Goal: Task Accomplishment & Management: Complete application form

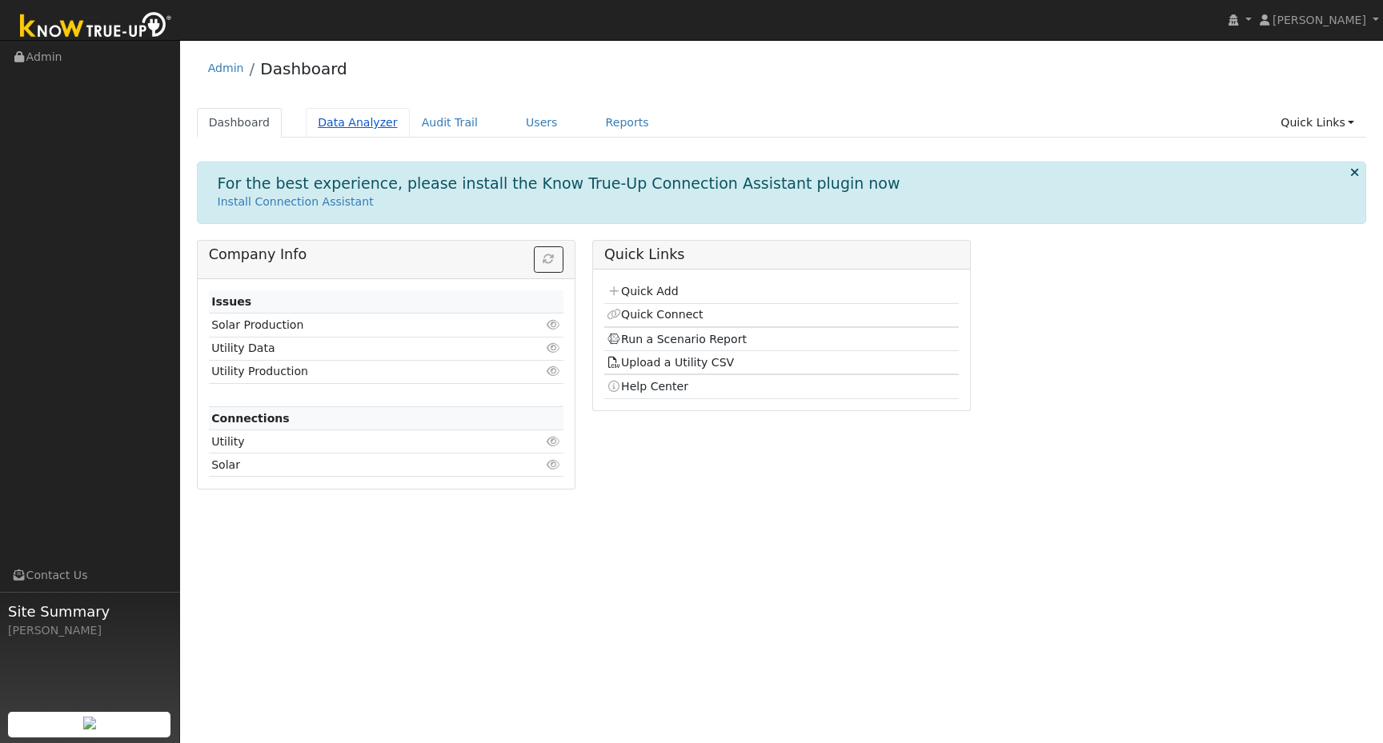
click at [359, 127] on link "Data Analyzer" at bounding box center [358, 123] width 104 height 30
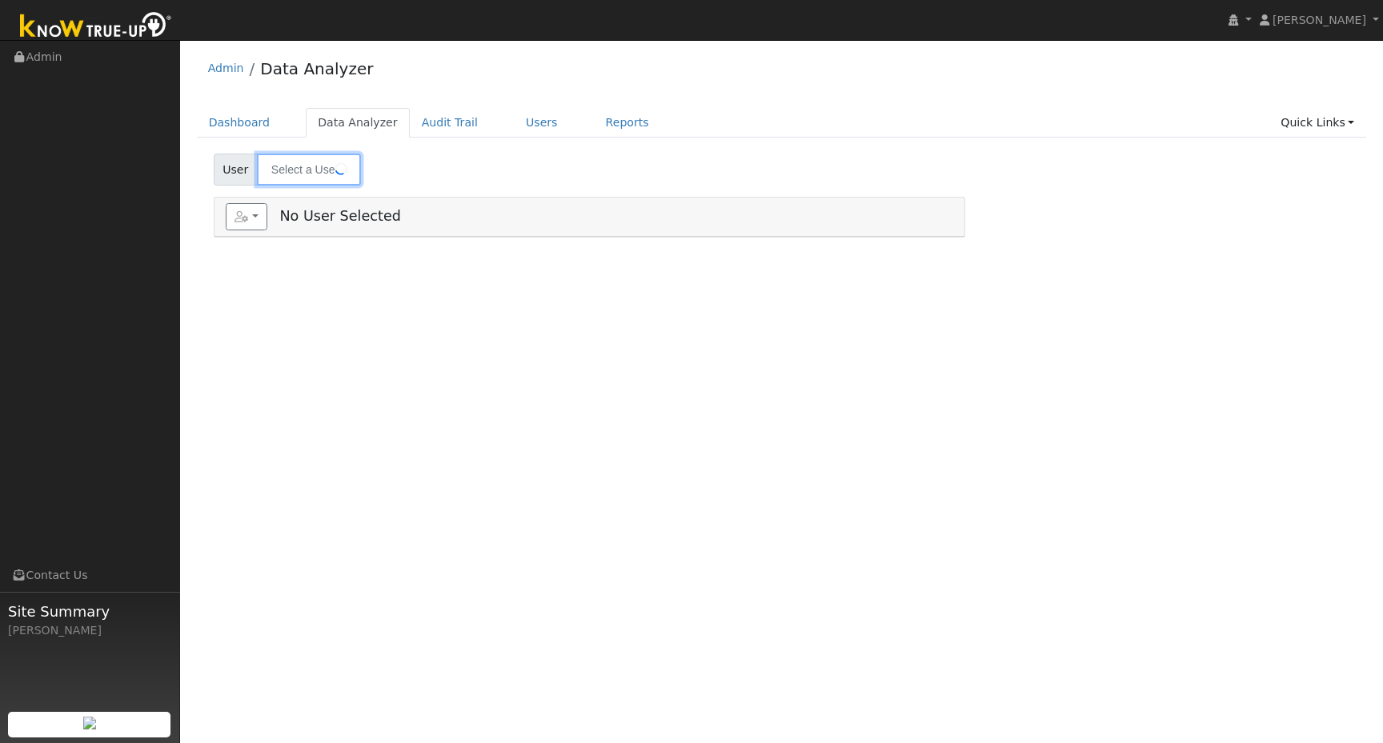
type input "[PERSON_NAME]"
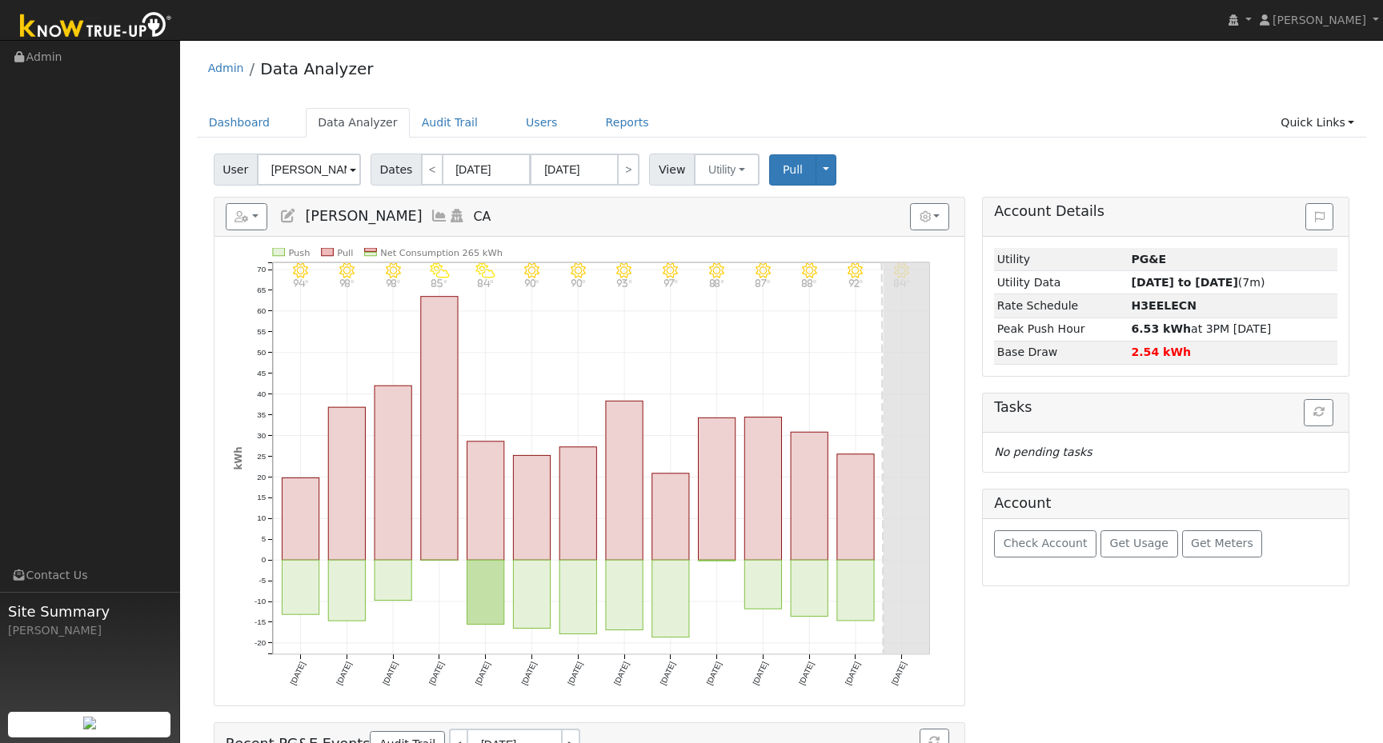
click at [891, 142] on div "Dashboard Data Analyzer Audit Trail Users Reports Quick Links Quick Add Quick C…" at bounding box center [782, 131] width 1170 height 46
click at [228, 127] on link "Dashboard" at bounding box center [240, 123] width 86 height 30
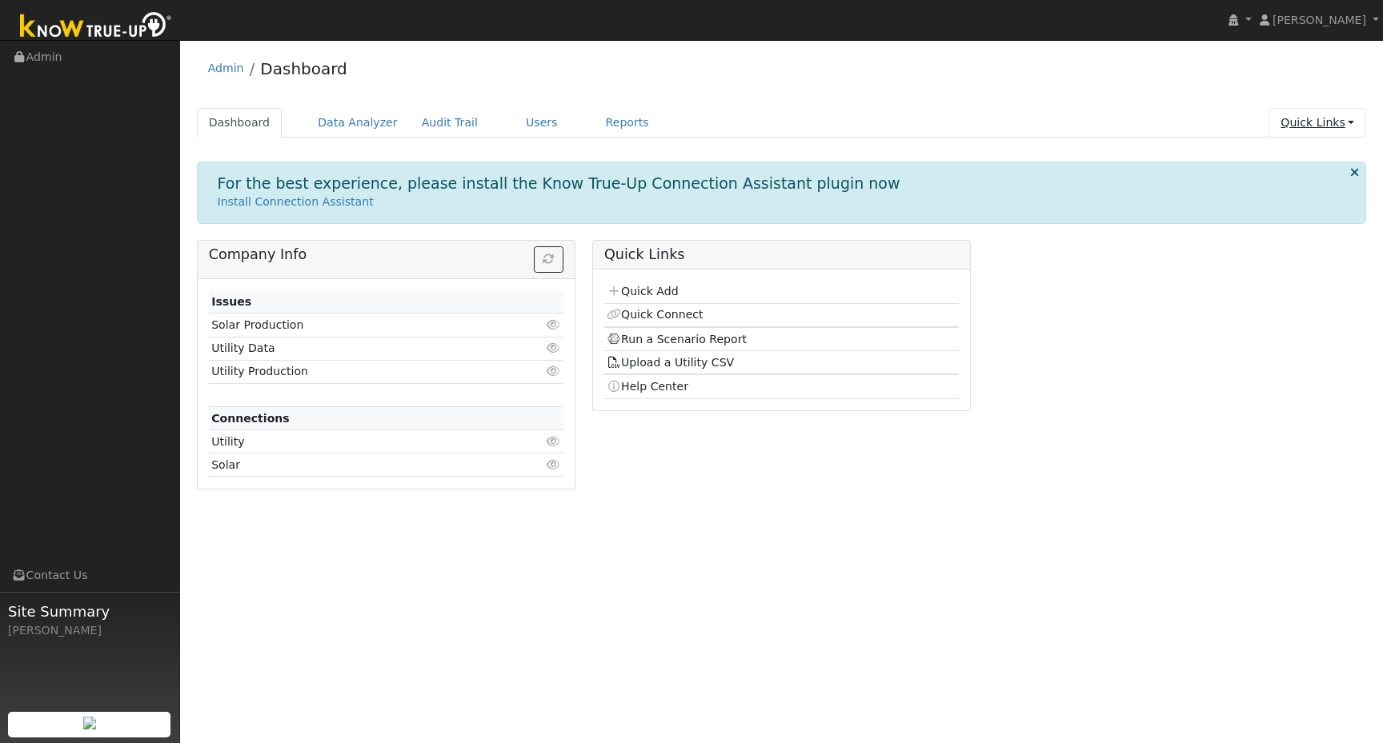
click at [1319, 112] on link "Quick Links" at bounding box center [1317, 123] width 98 height 30
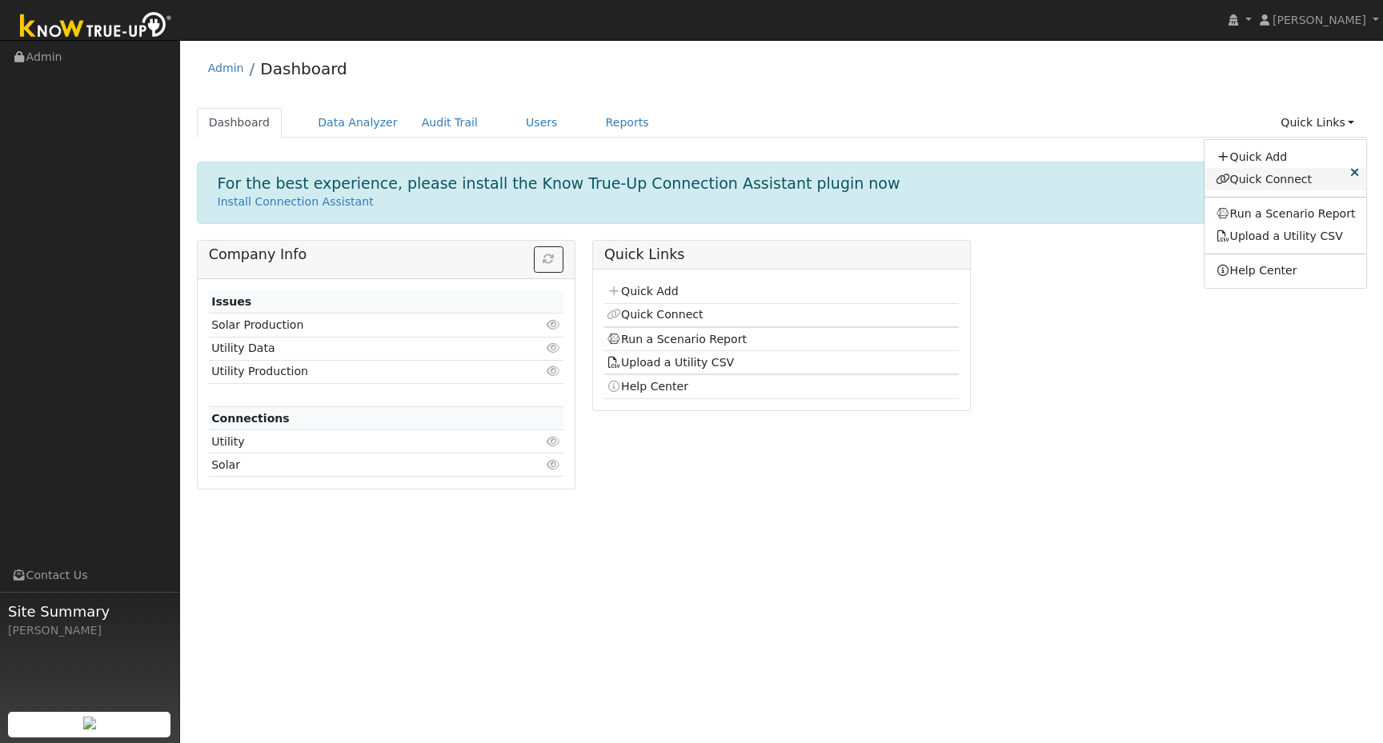
click at [1280, 174] on link "Quick Connect" at bounding box center [1285, 179] width 162 height 22
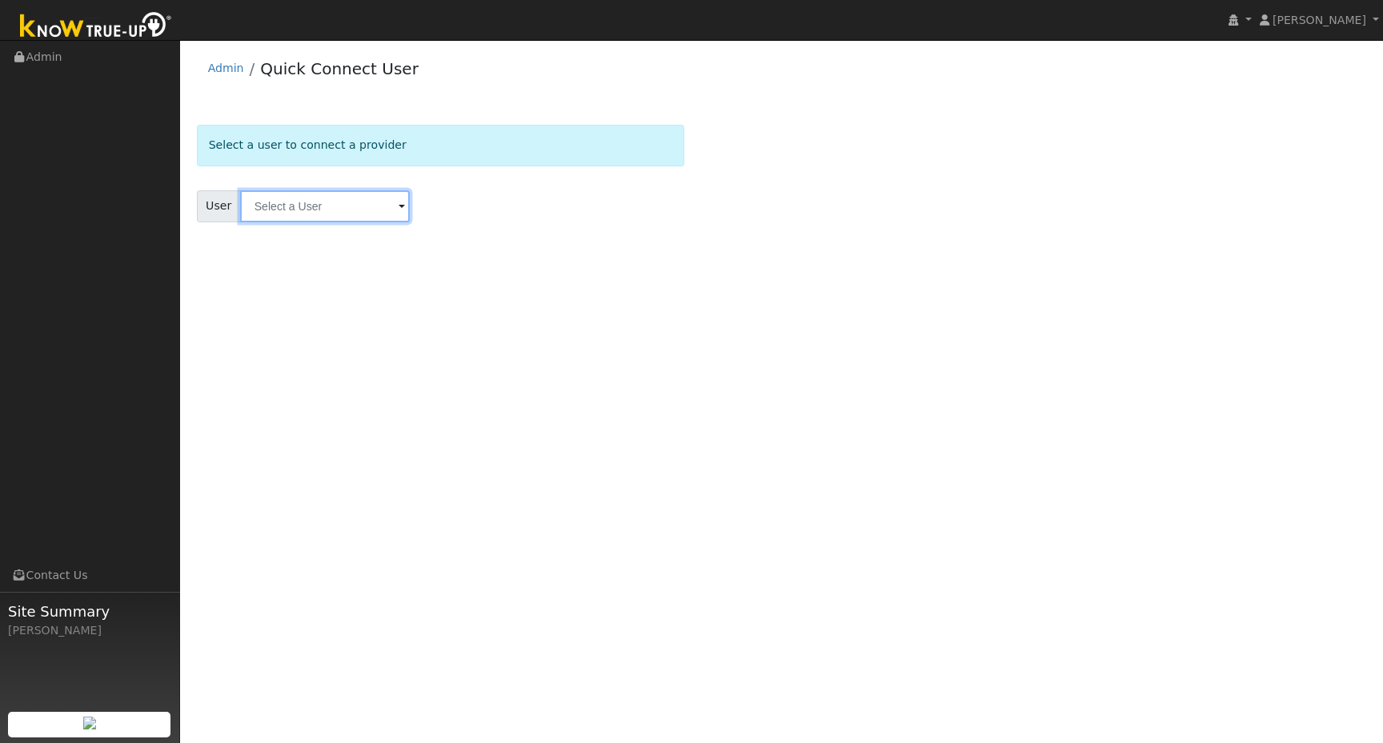
click at [354, 209] on input "text" at bounding box center [325, 206] width 170 height 32
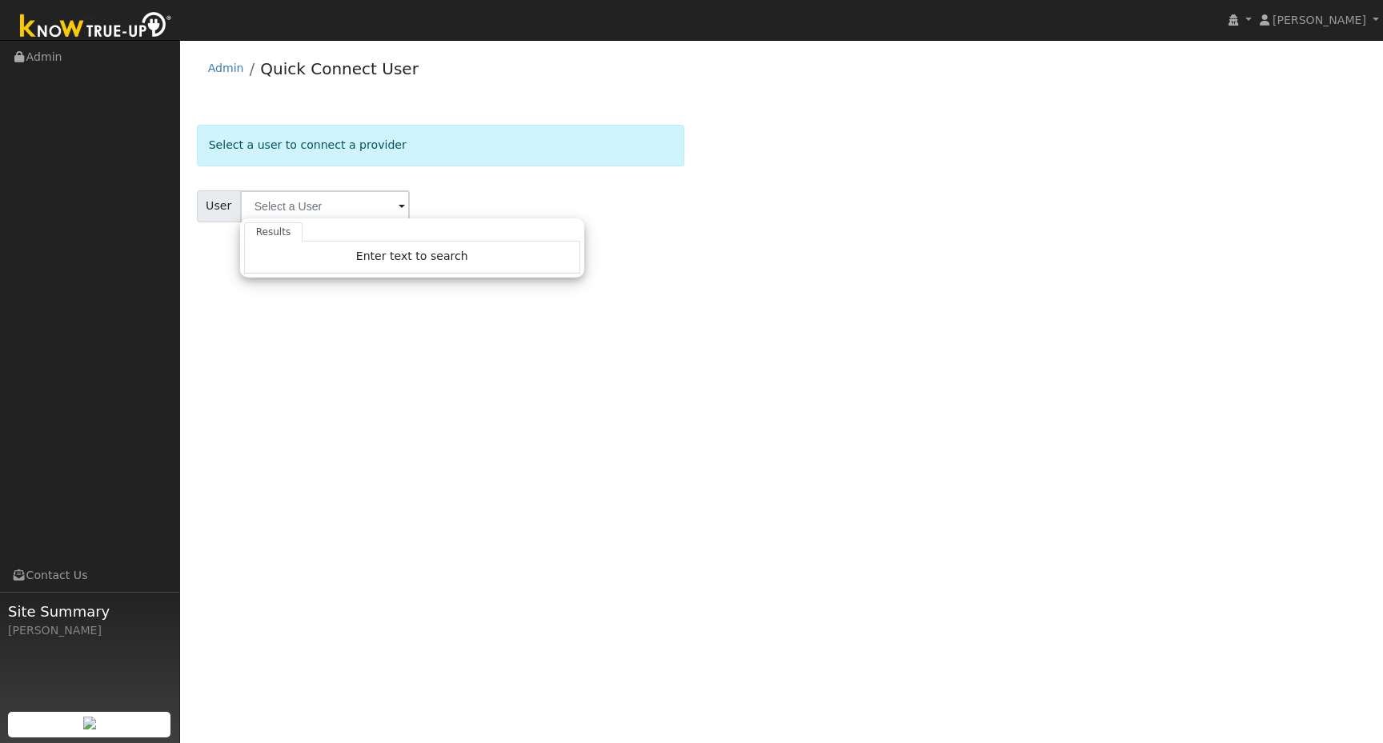
click at [667, 206] on div "User Results Enter text to search Enter text to search No history" at bounding box center [440, 206] width 487 height 32
click at [208, 66] on link "Admin" at bounding box center [226, 68] width 36 height 13
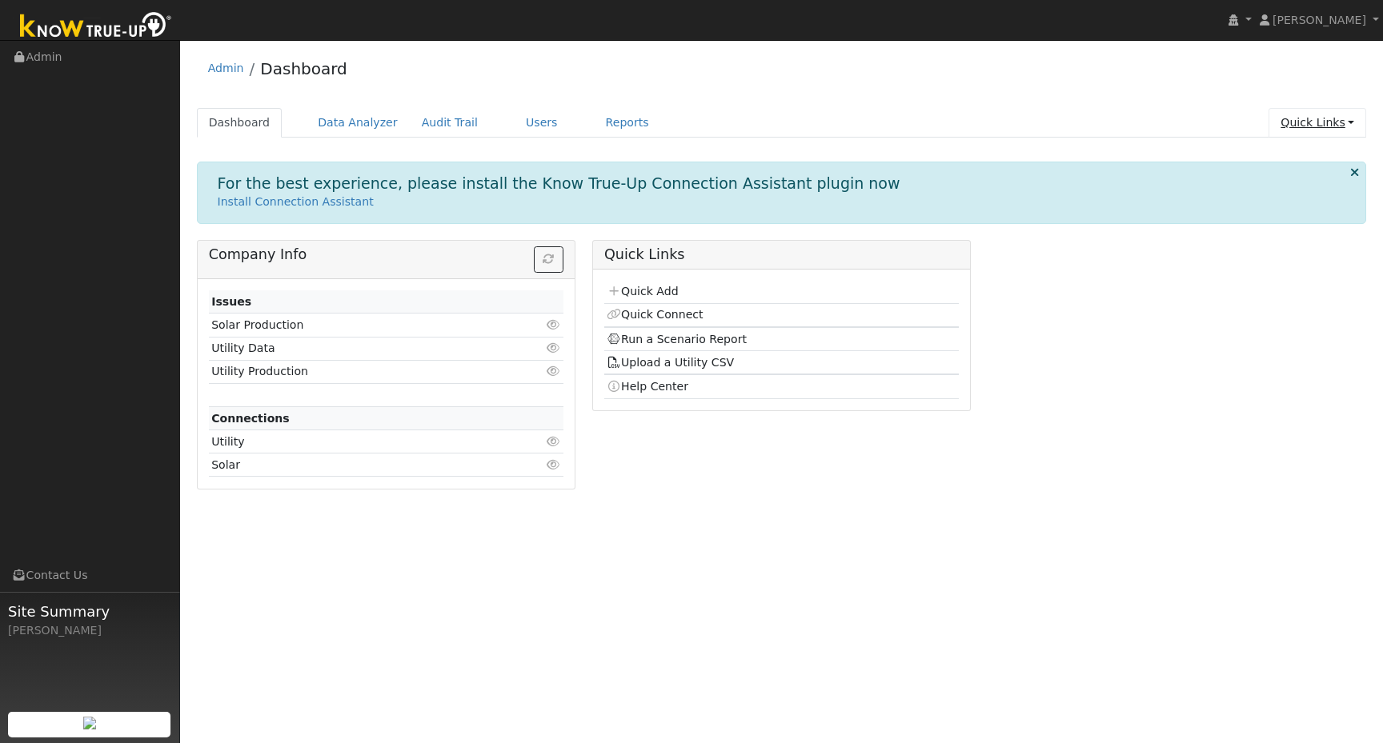
click at [1335, 121] on link "Quick Links" at bounding box center [1317, 123] width 98 height 30
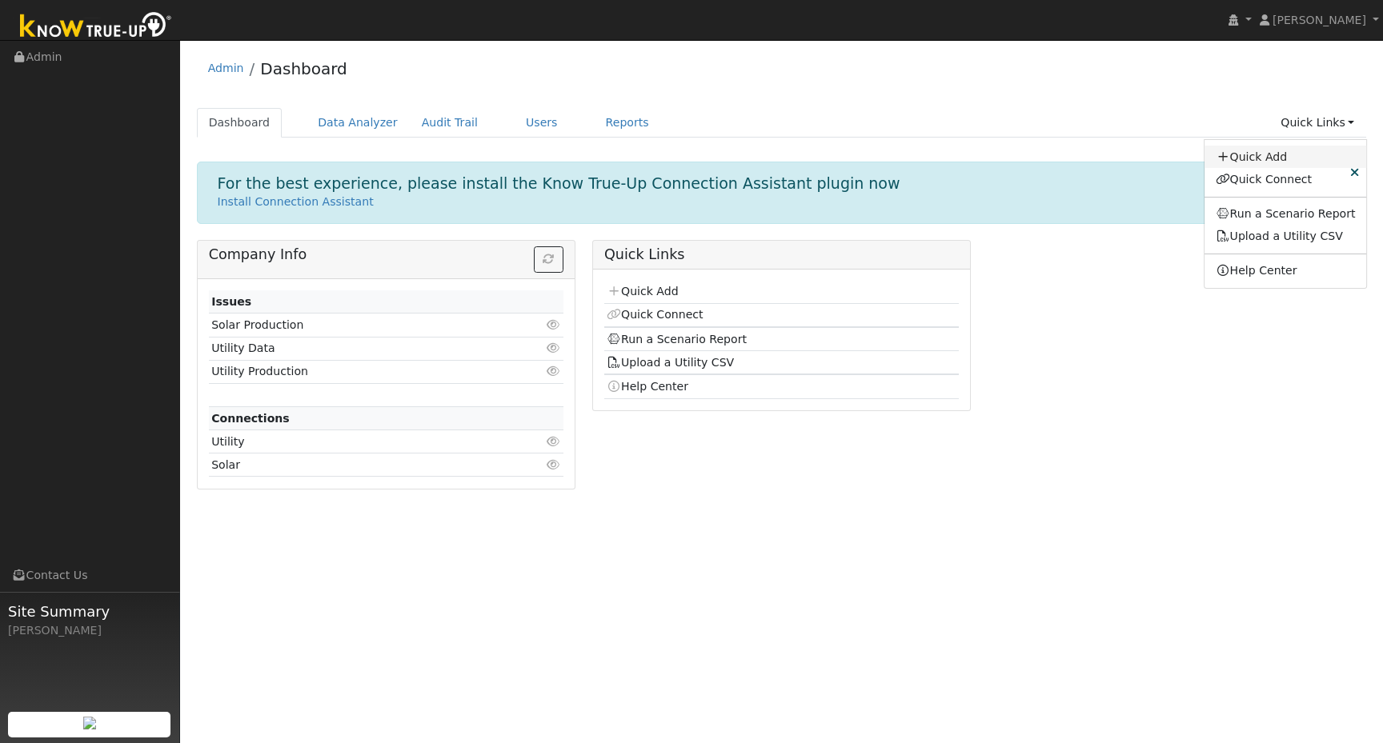
click at [1244, 156] on link "Quick Add" at bounding box center [1285, 157] width 162 height 22
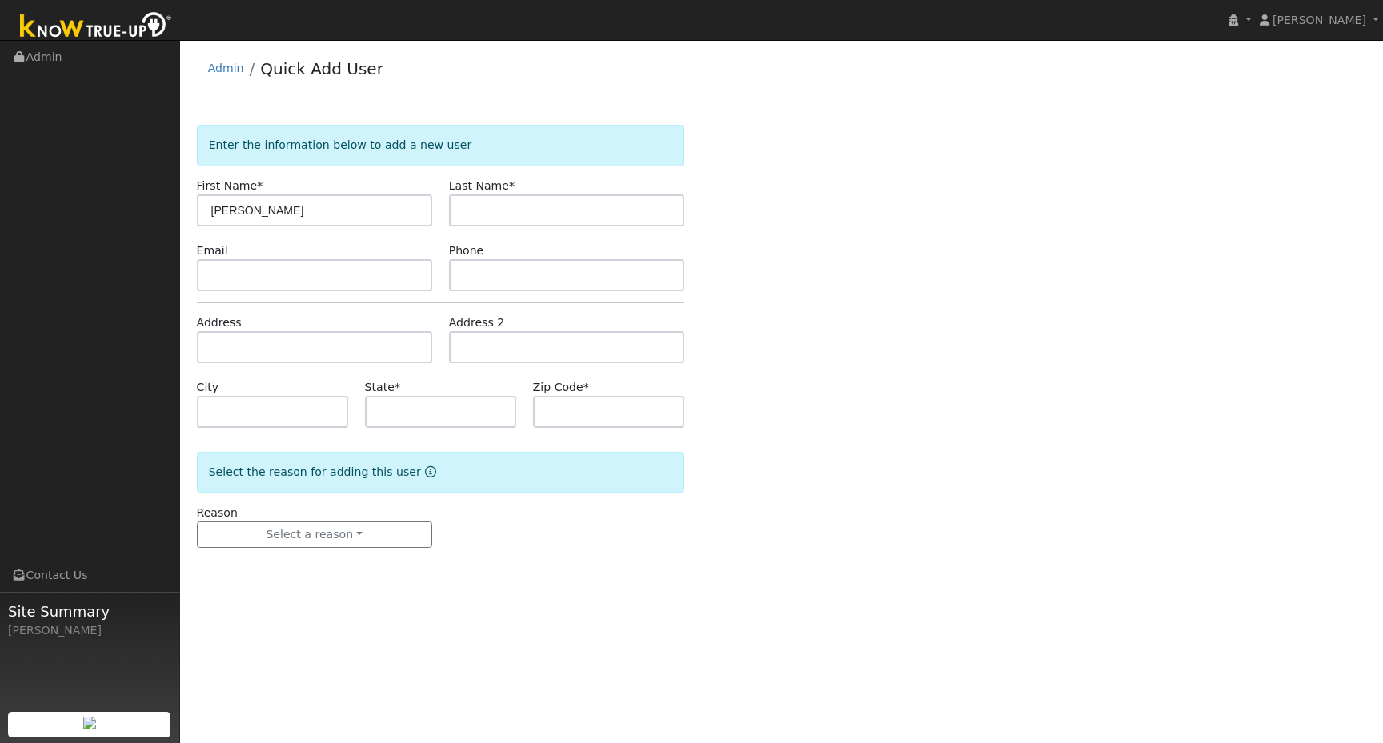
type input "chris"
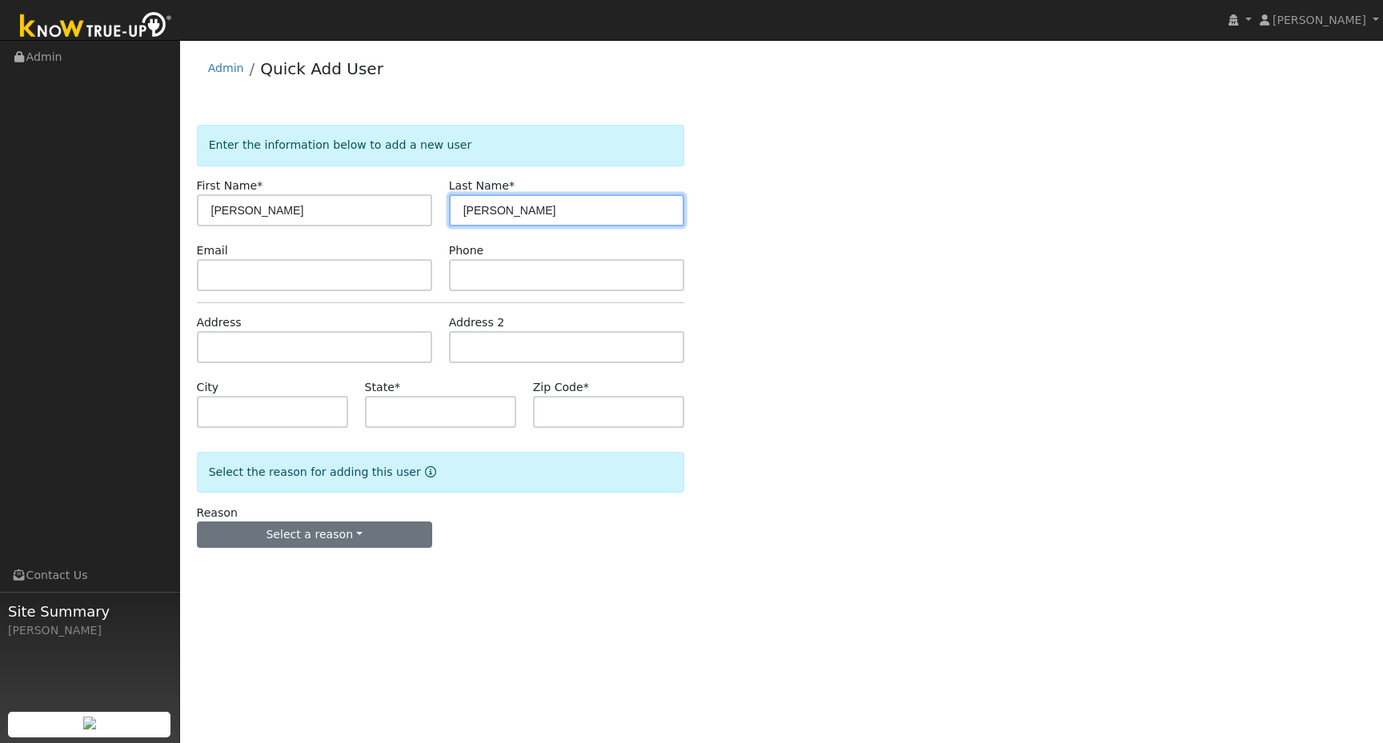
type input "adolf"
click at [342, 530] on button "Select a reason" at bounding box center [314, 535] width 235 height 27
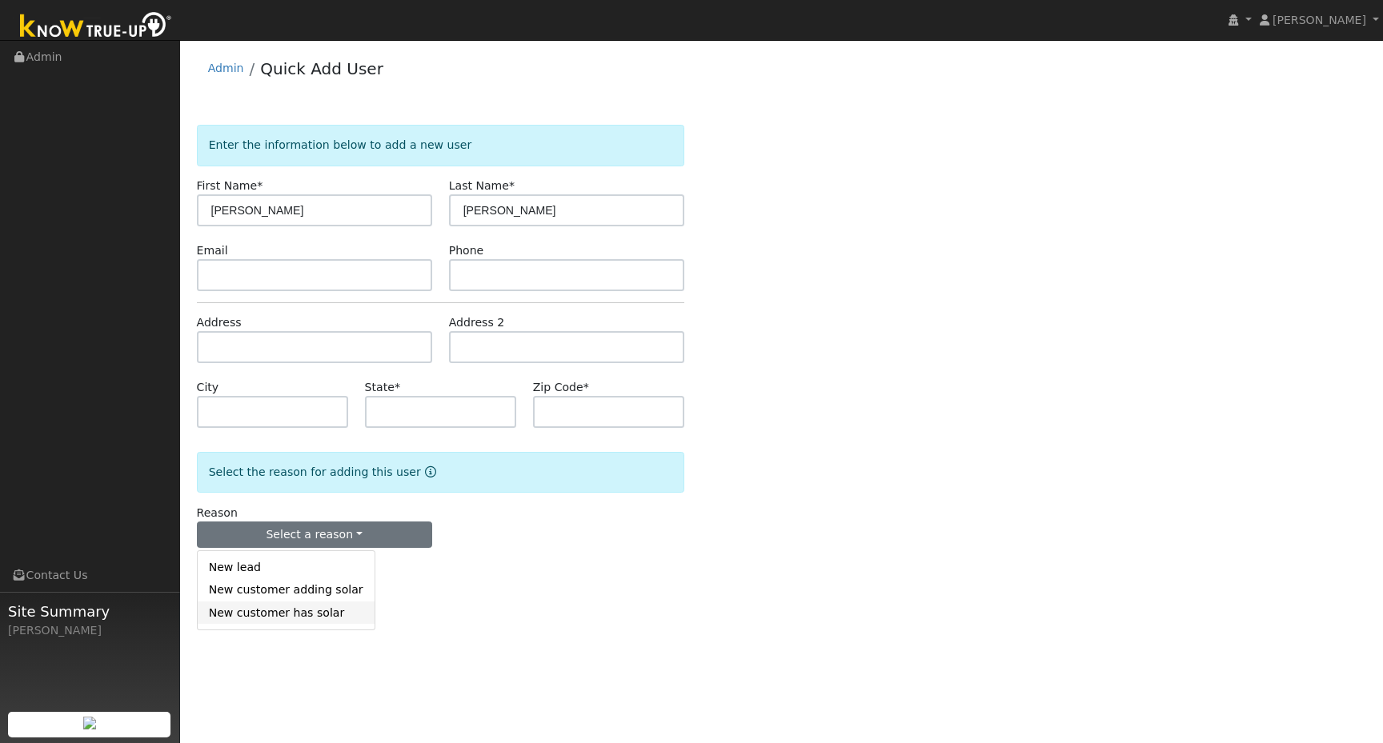
click at [298, 612] on link "New customer has solar" at bounding box center [286, 613] width 177 height 22
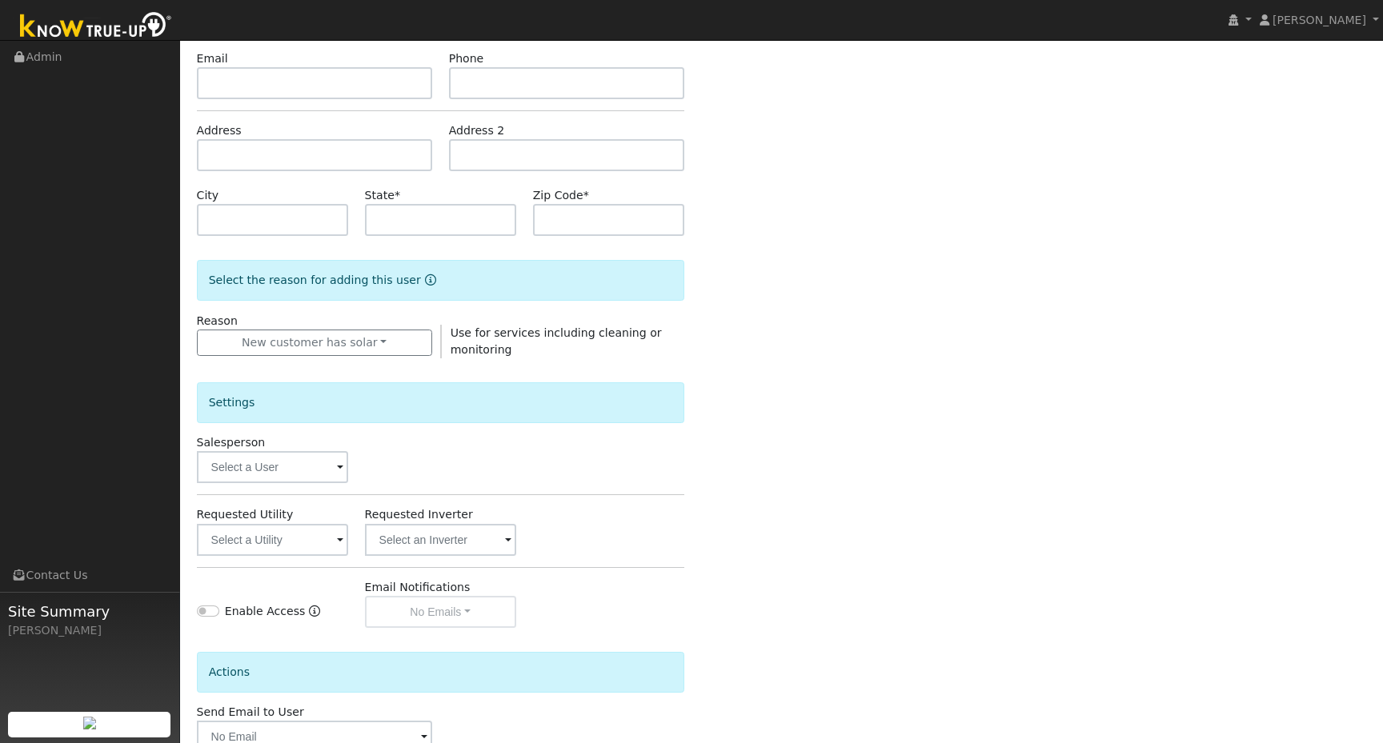
scroll to position [293, 0]
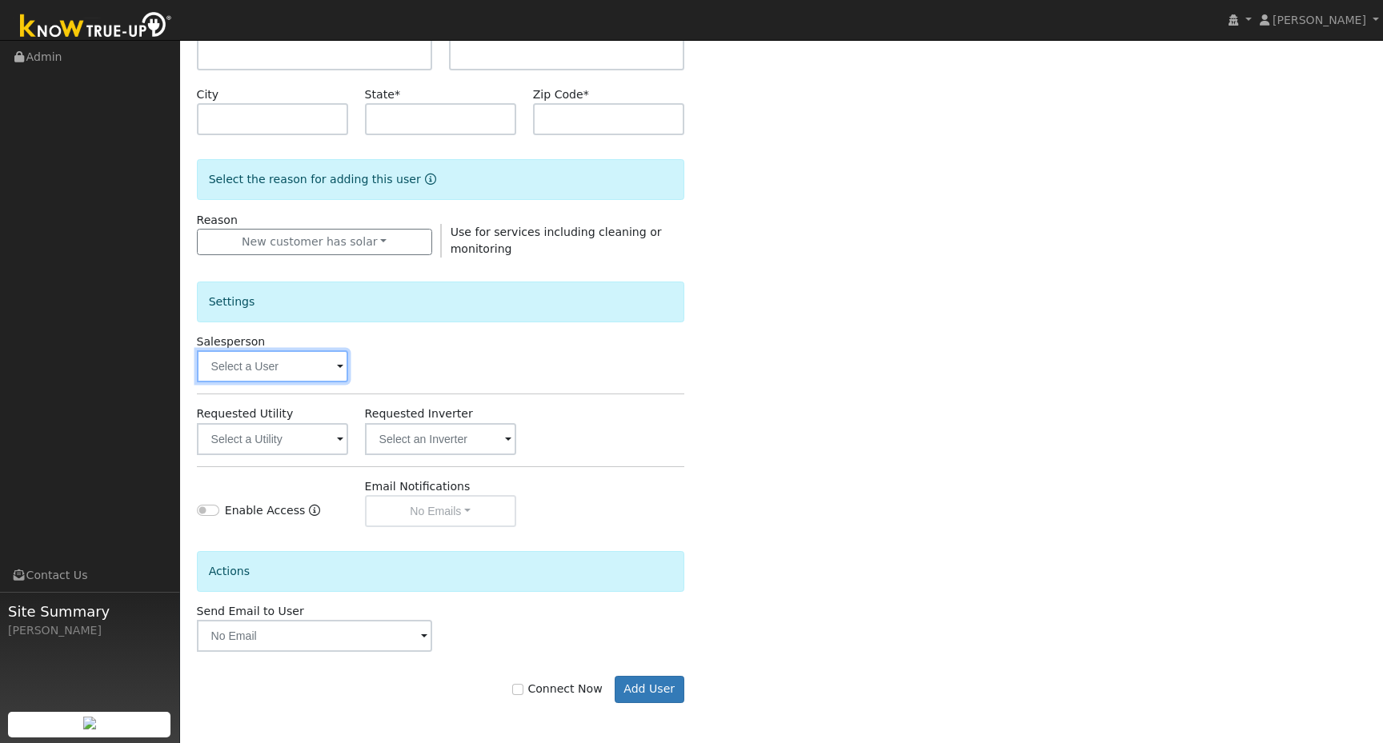
click at [303, 358] on input "text" at bounding box center [272, 366] width 151 height 32
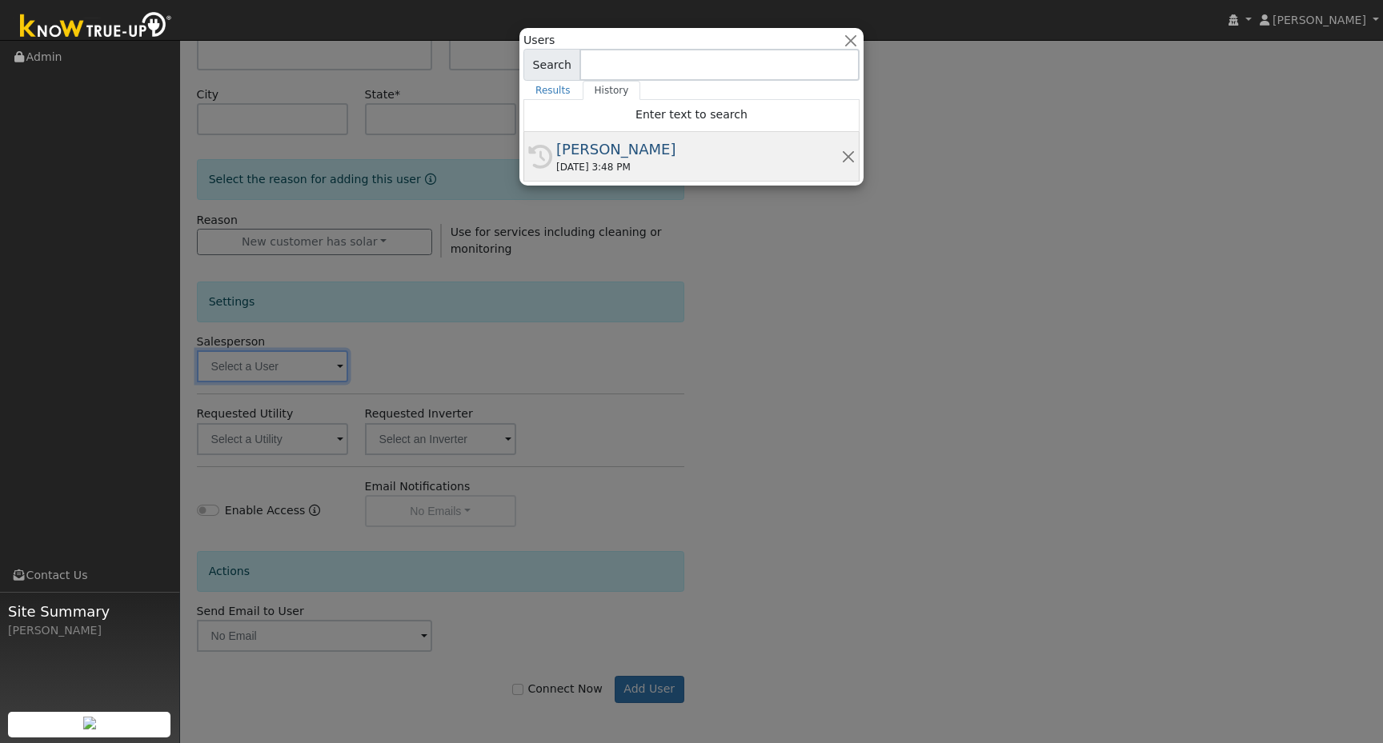
click at [603, 137] on div "History Scott Ryan 04/08/2025 3:48 PM" at bounding box center [691, 157] width 336 height 50
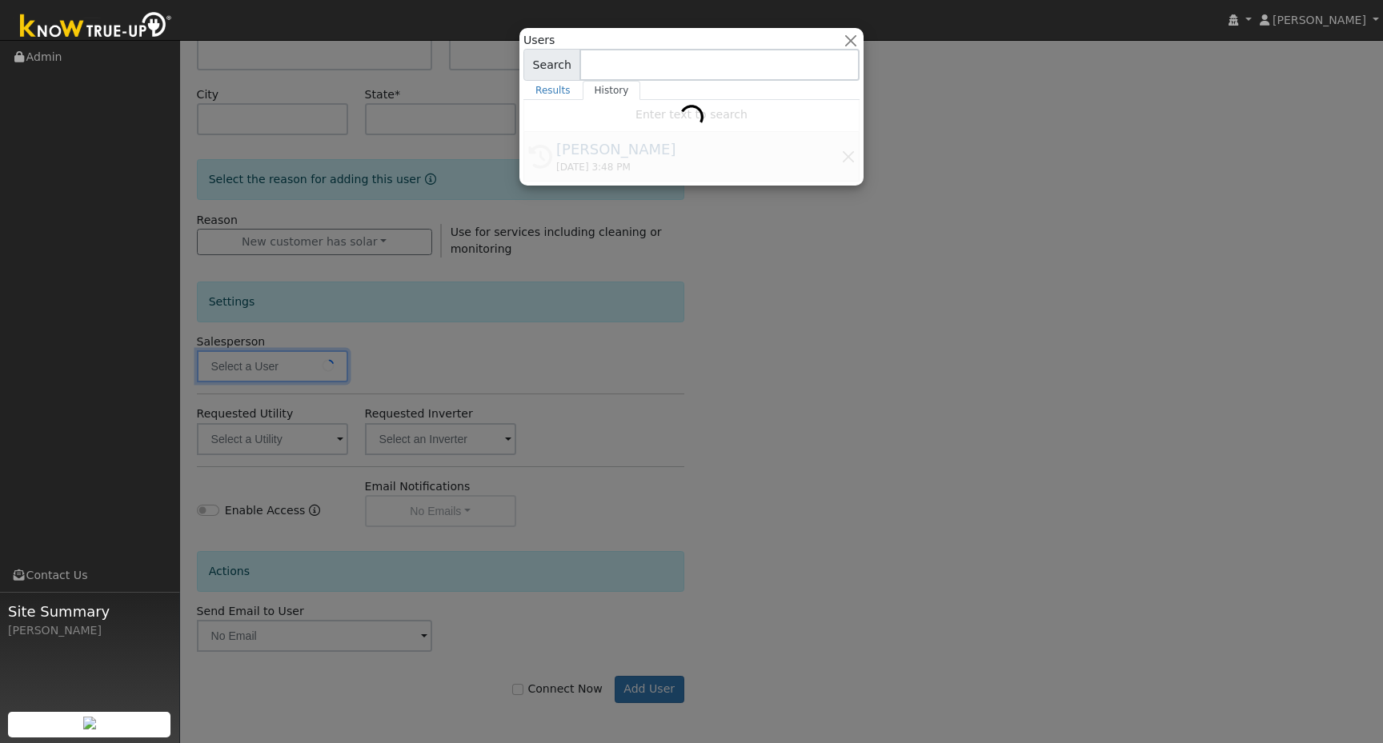
type input "[PERSON_NAME]"
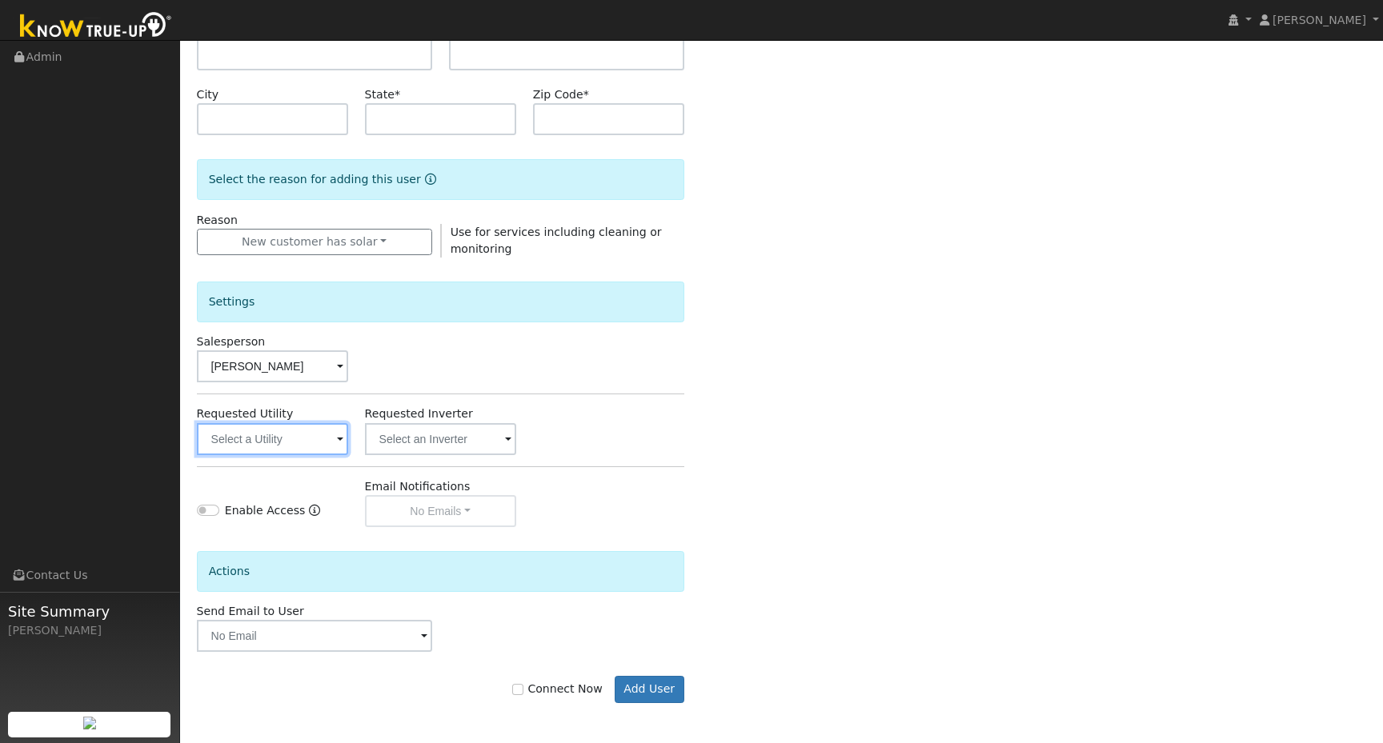
click at [293, 434] on input "text" at bounding box center [272, 439] width 151 height 32
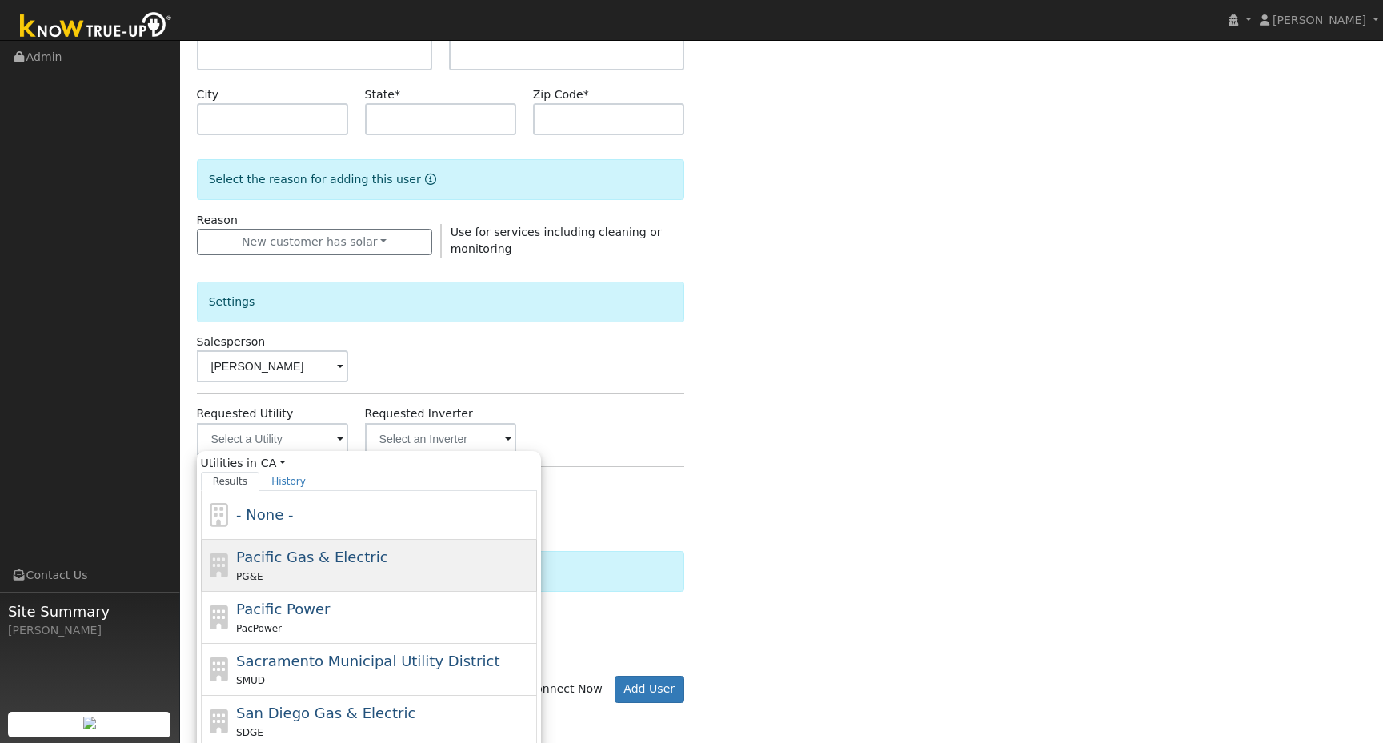
click at [288, 562] on span "Pacific Gas & Electric" at bounding box center [311, 557] width 151 height 17
type input "Pacific Gas & Electric"
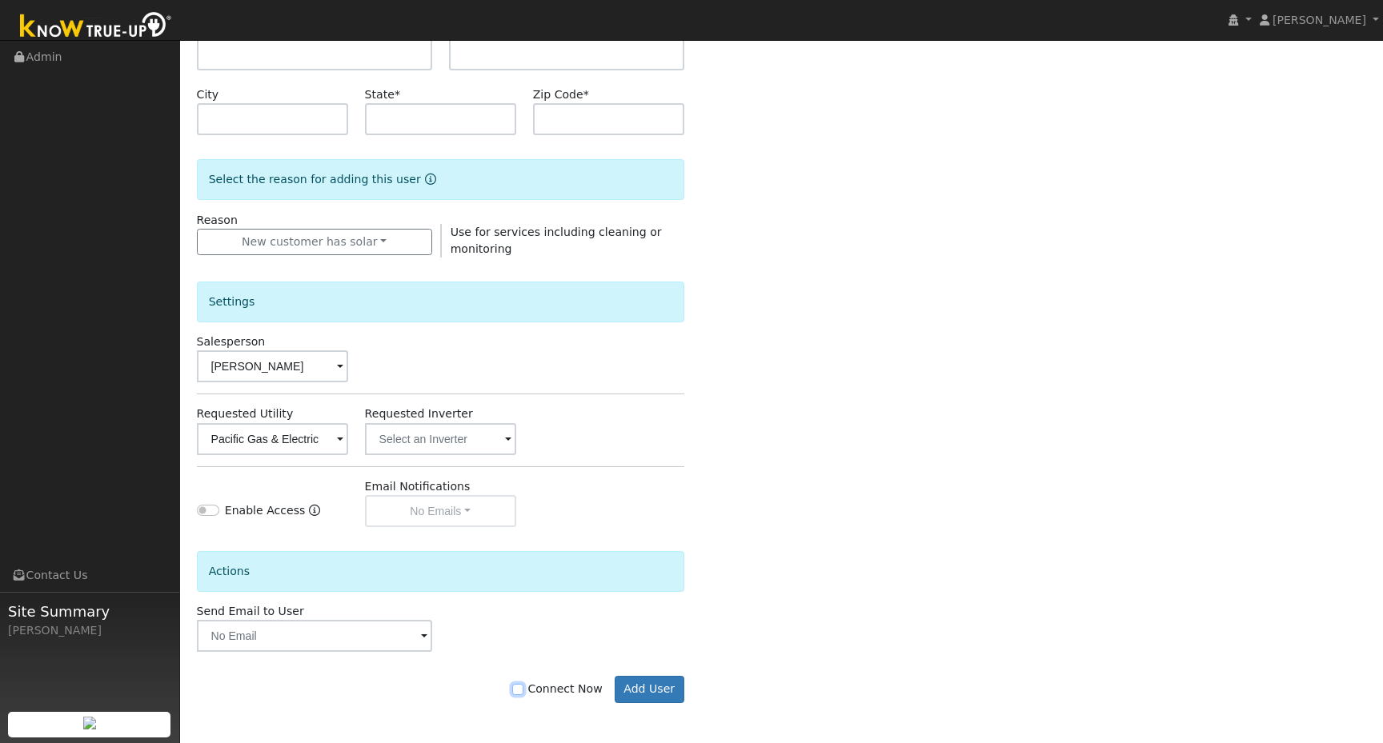
click at [523, 690] on input "Connect Now" at bounding box center [517, 689] width 11 height 11
checkbox input "true"
click at [672, 694] on button "Add User" at bounding box center [649, 689] width 70 height 27
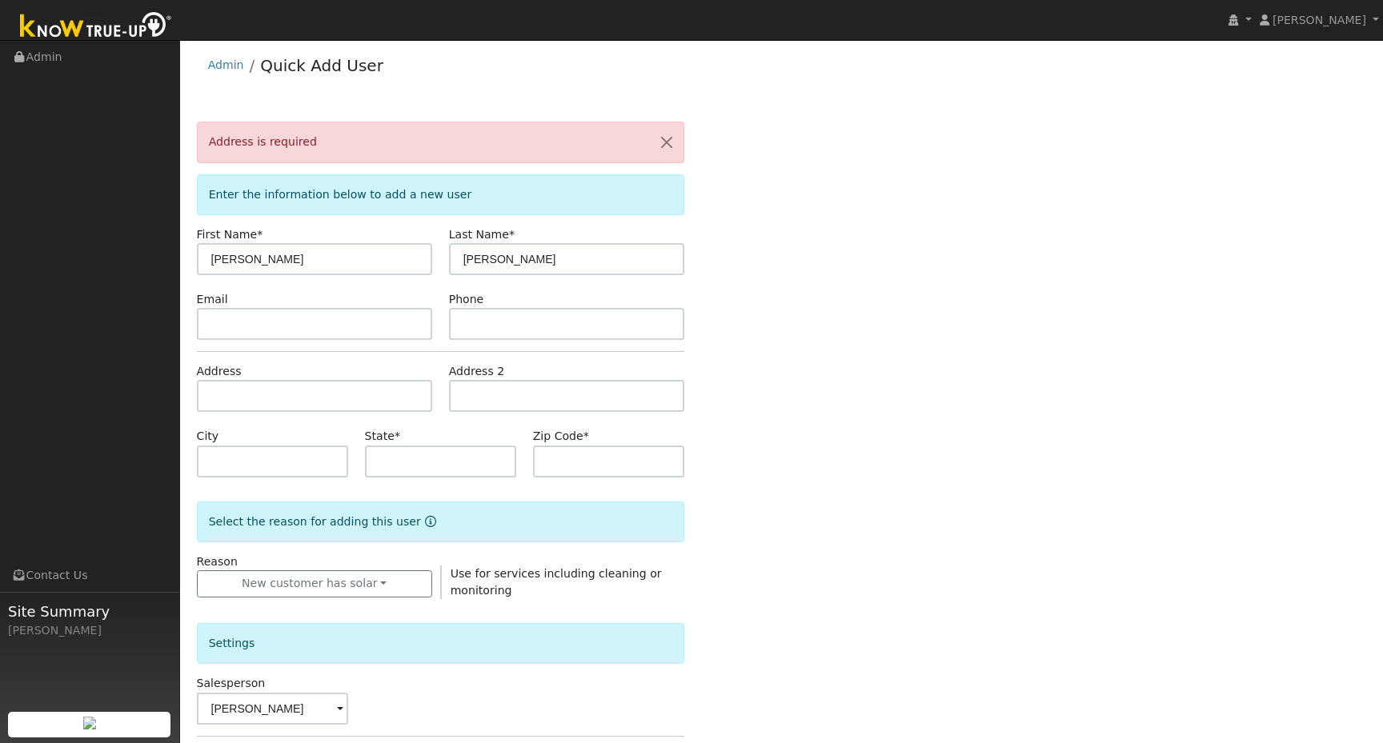
scroll to position [0, 0]
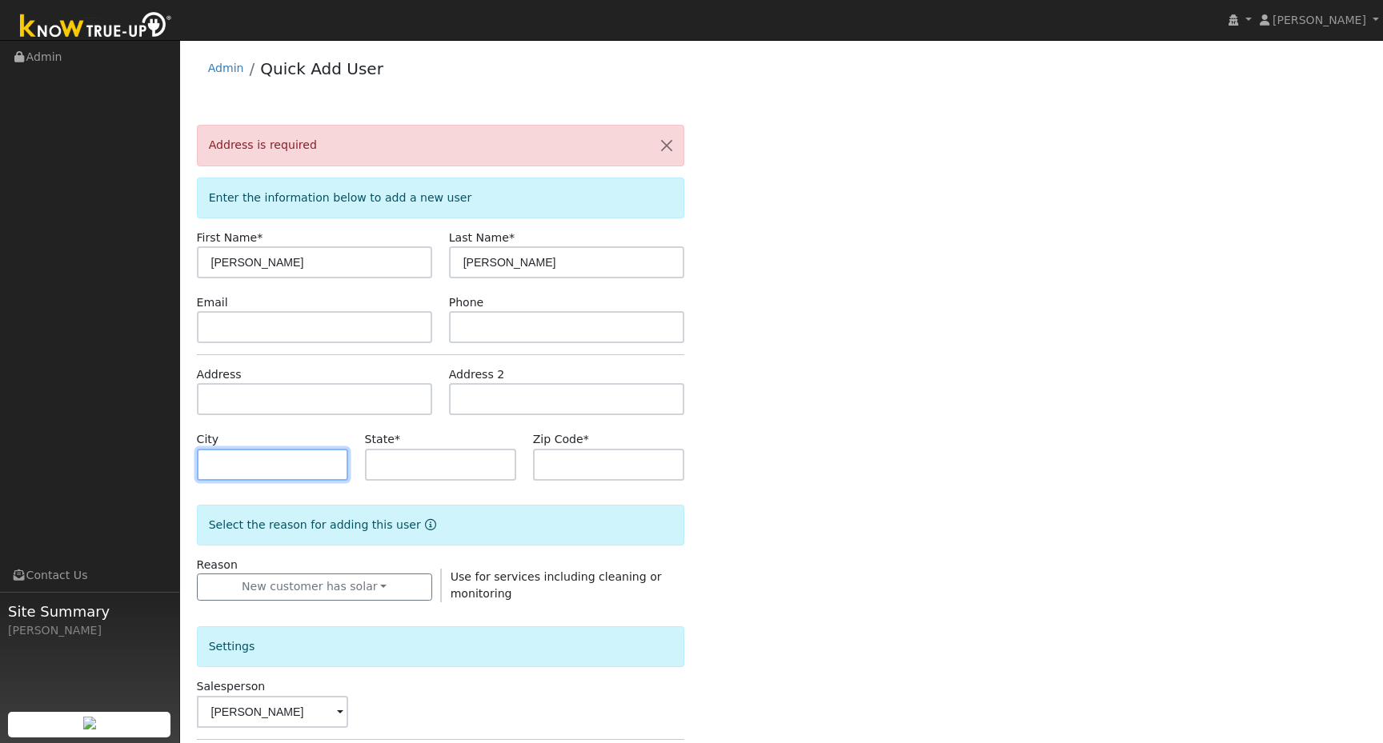
click at [321, 462] on input "text" at bounding box center [272, 465] width 151 height 32
click at [403, 462] on input "text" at bounding box center [440, 465] width 151 height 32
type input "CA"
click at [583, 465] on input "text" at bounding box center [608, 465] width 151 height 32
type input "93720"
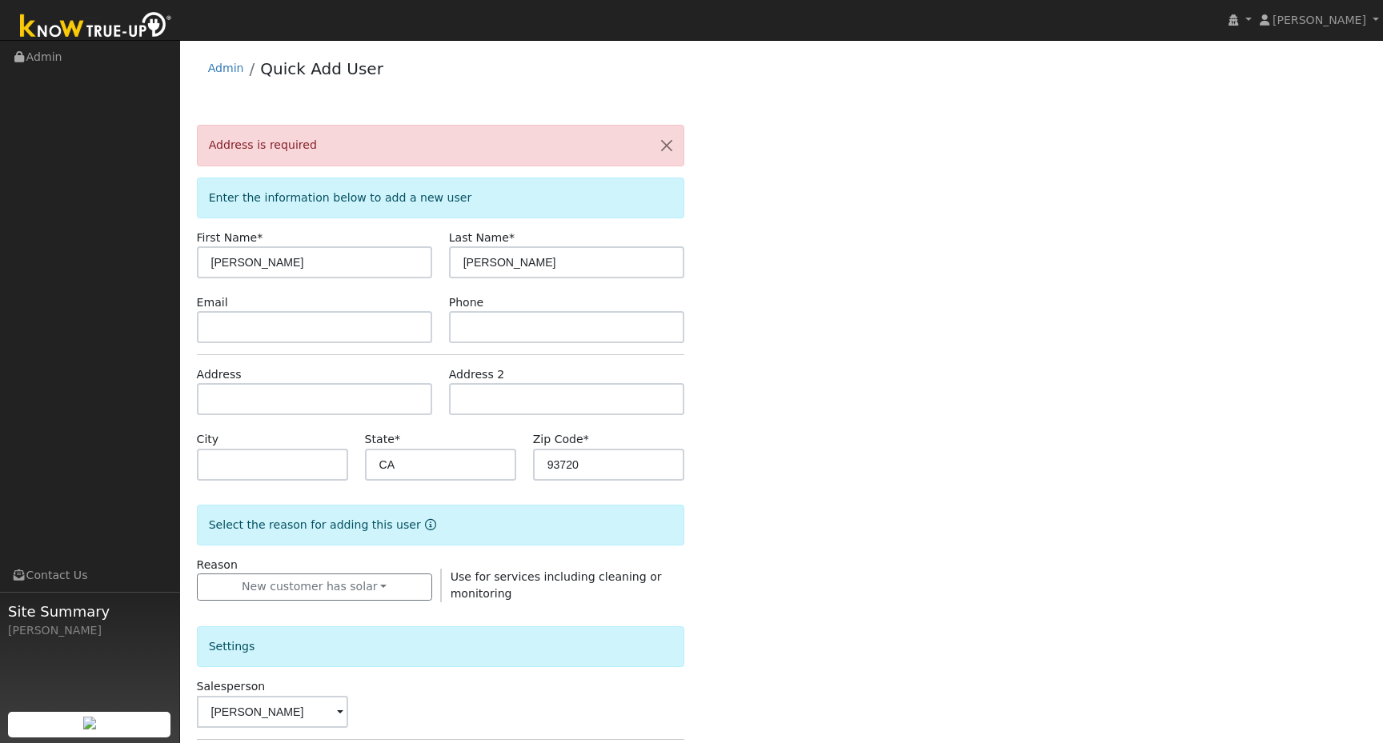
click at [979, 571] on div "Address is required Enter the information below to add a new user First Name * …" at bounding box center [782, 602] width 1170 height 955
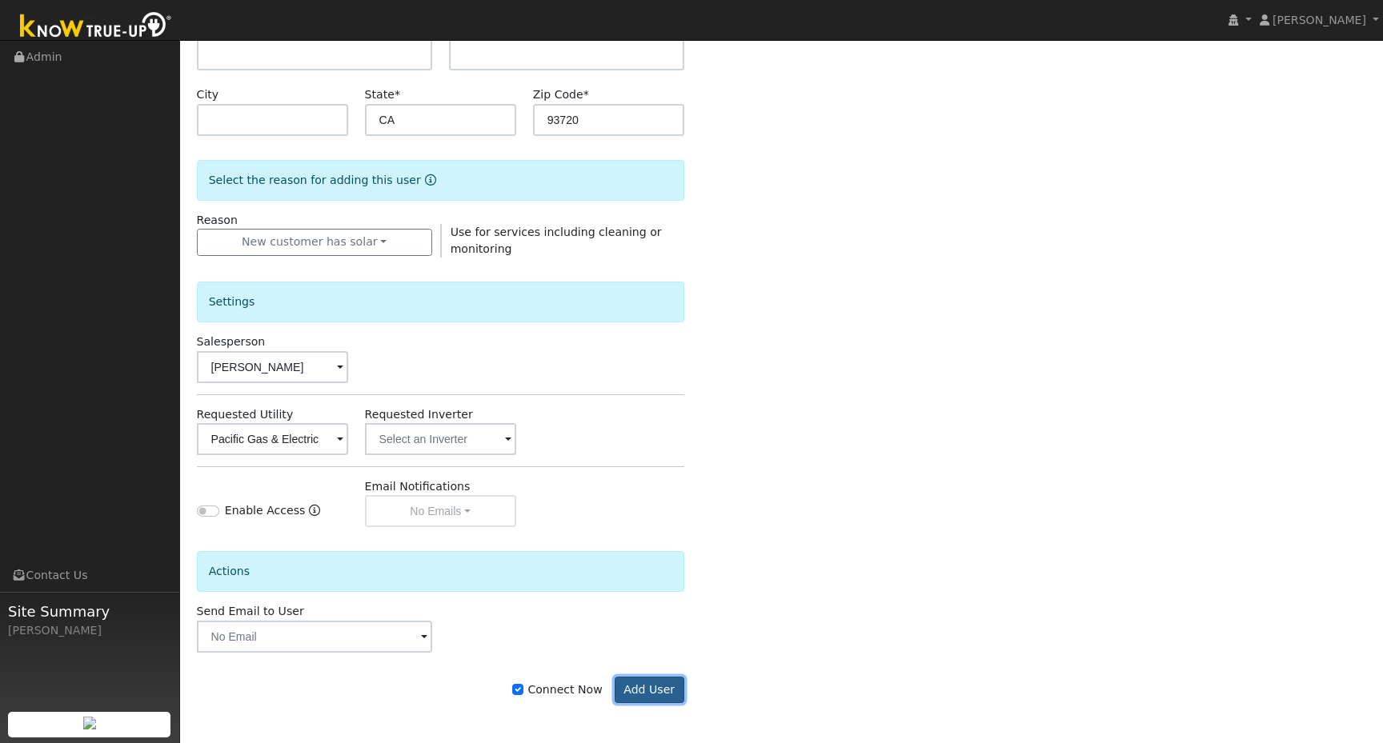
click at [666, 678] on button "Add User" at bounding box center [649, 690] width 70 height 27
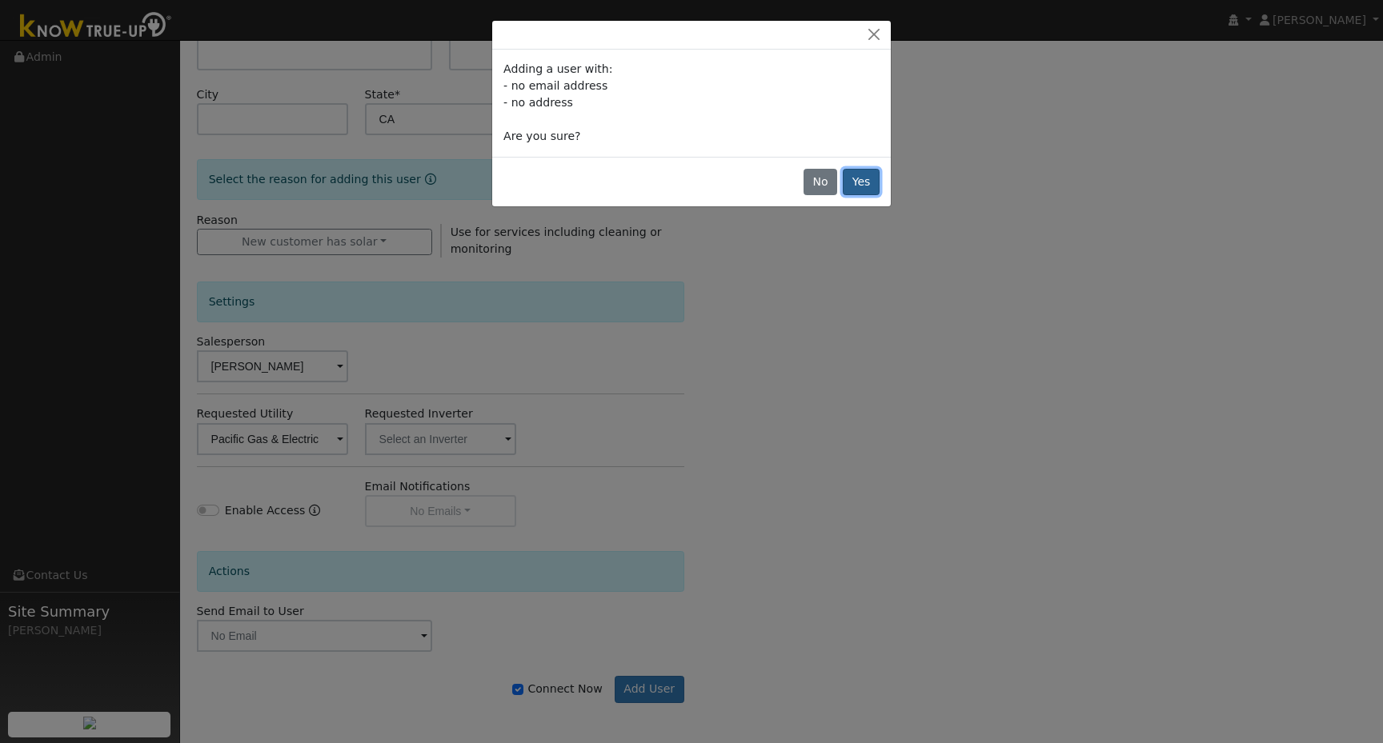
click at [854, 183] on button "Yes" at bounding box center [861, 182] width 37 height 27
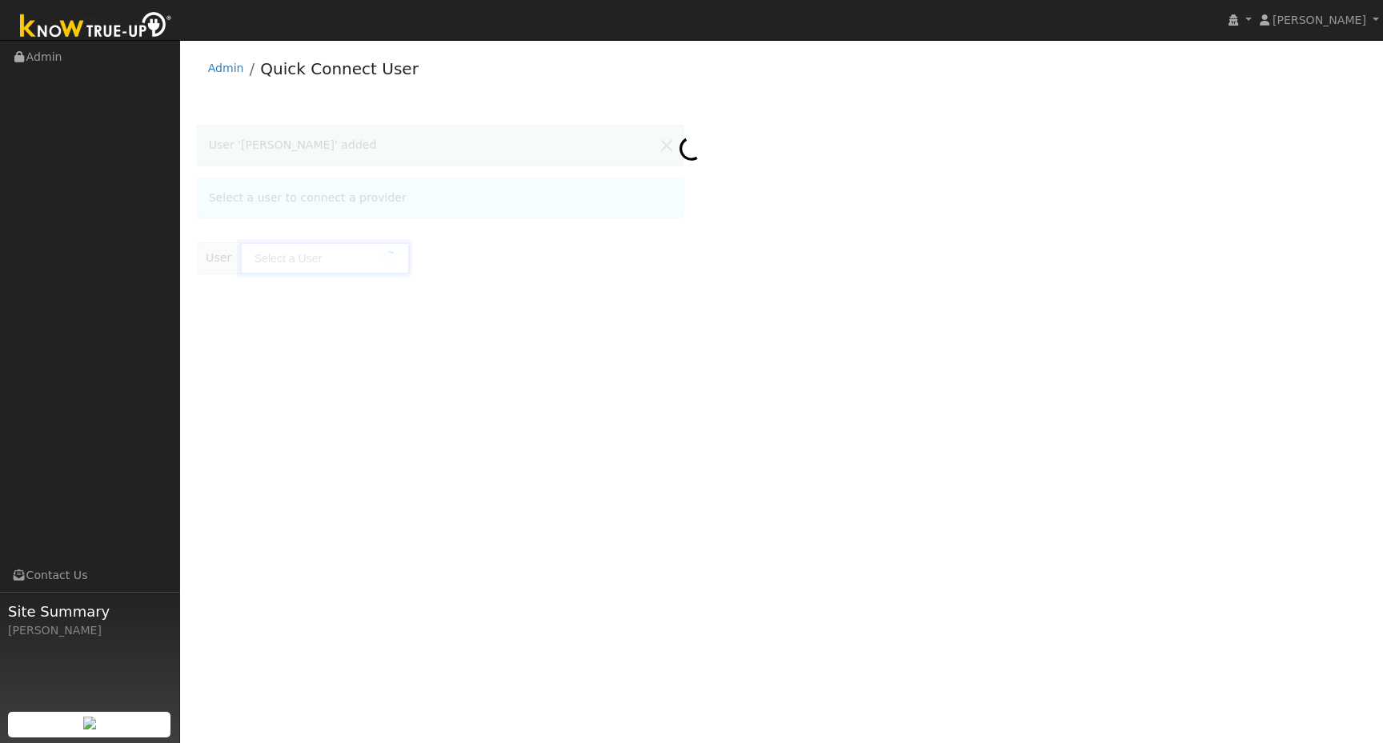
type input "[PERSON_NAME]"
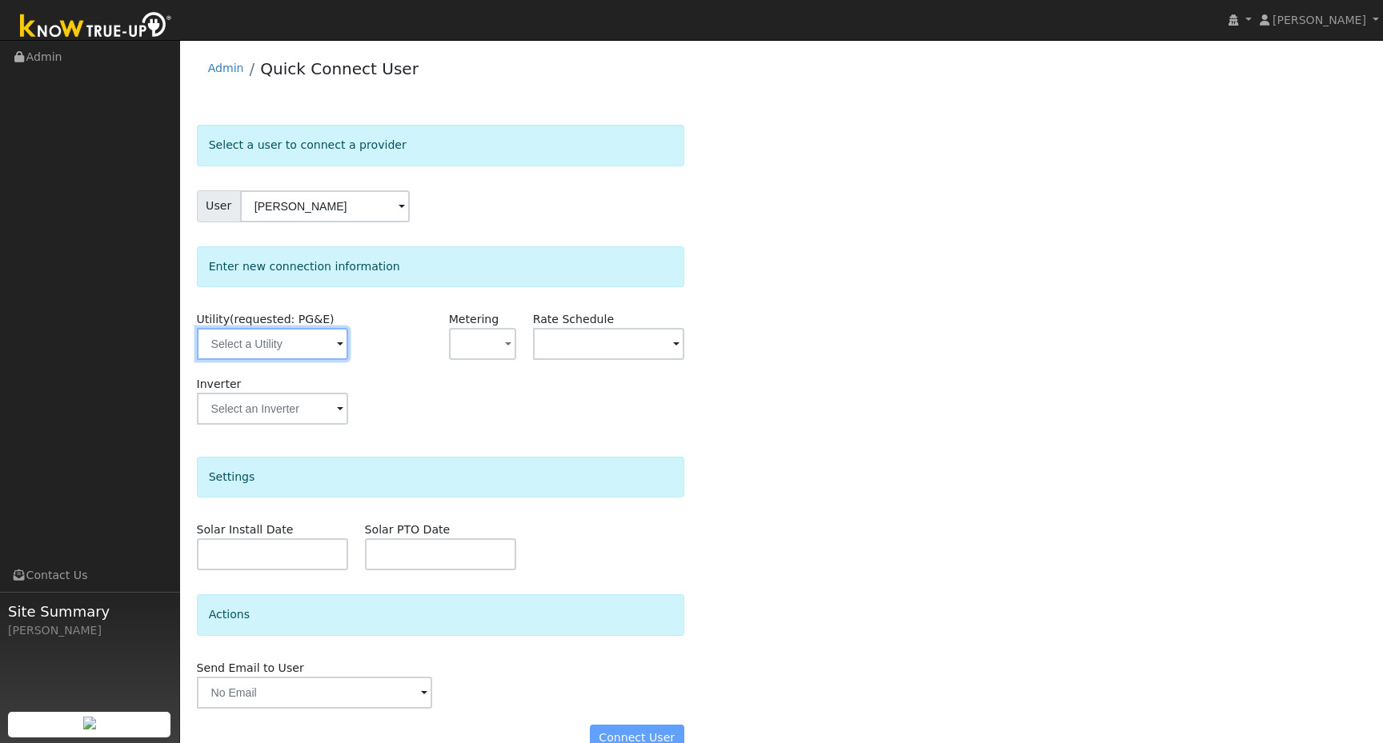
click at [295, 348] on input "text" at bounding box center [272, 344] width 151 height 32
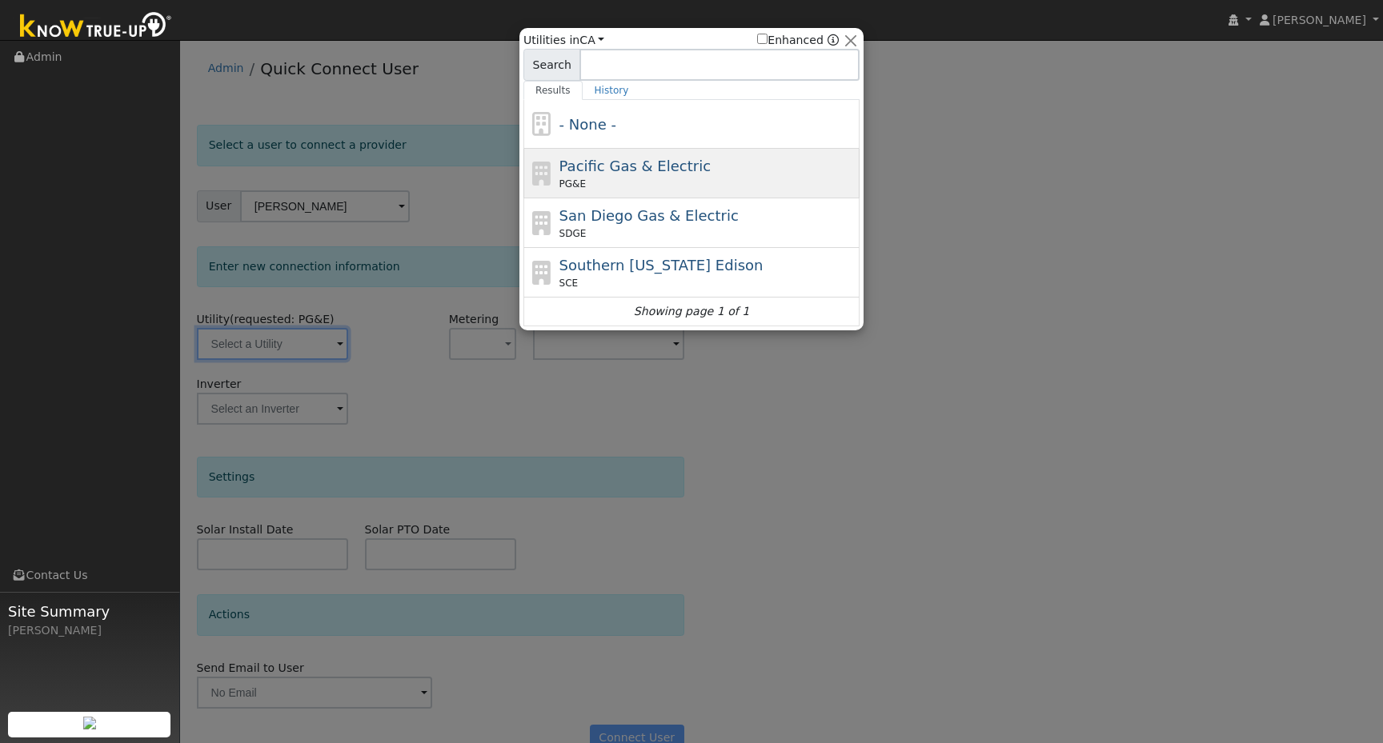
click at [617, 170] on span "Pacific Gas & Electric" at bounding box center [634, 166] width 151 height 17
type input "PG&E"
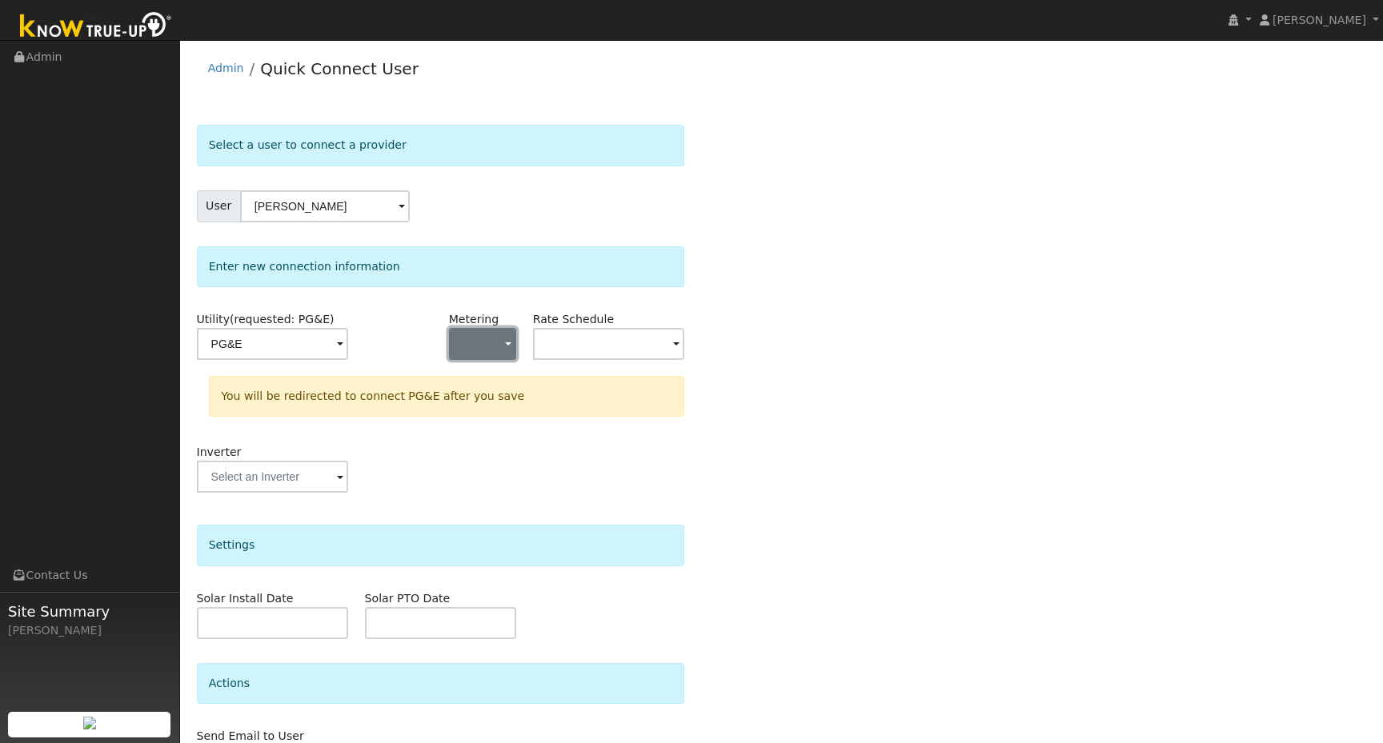
click at [493, 345] on button "button" at bounding box center [482, 344] width 67 height 32
click at [479, 418] on link "NBT" at bounding box center [505, 425] width 111 height 22
click at [570, 351] on input "text" at bounding box center [608, 344] width 151 height 32
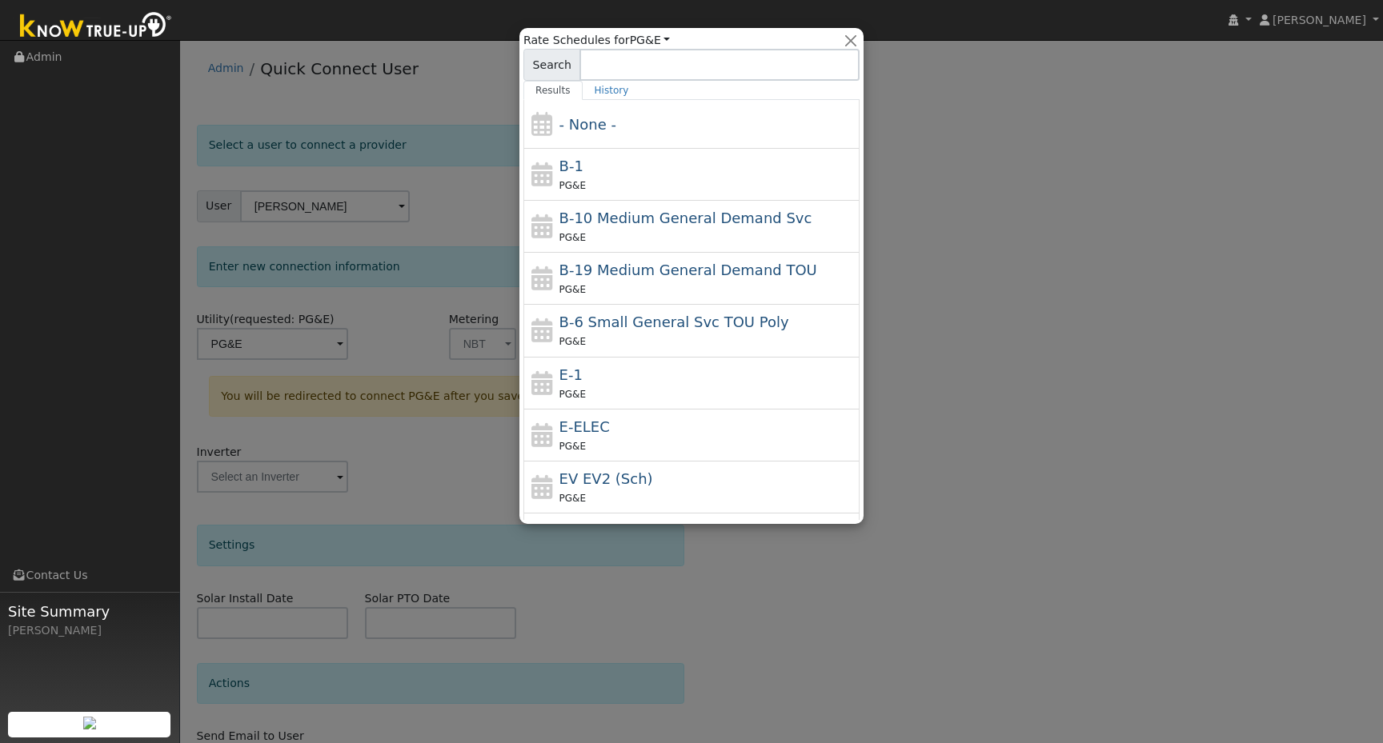
click at [433, 436] on div at bounding box center [691, 371] width 1383 height 743
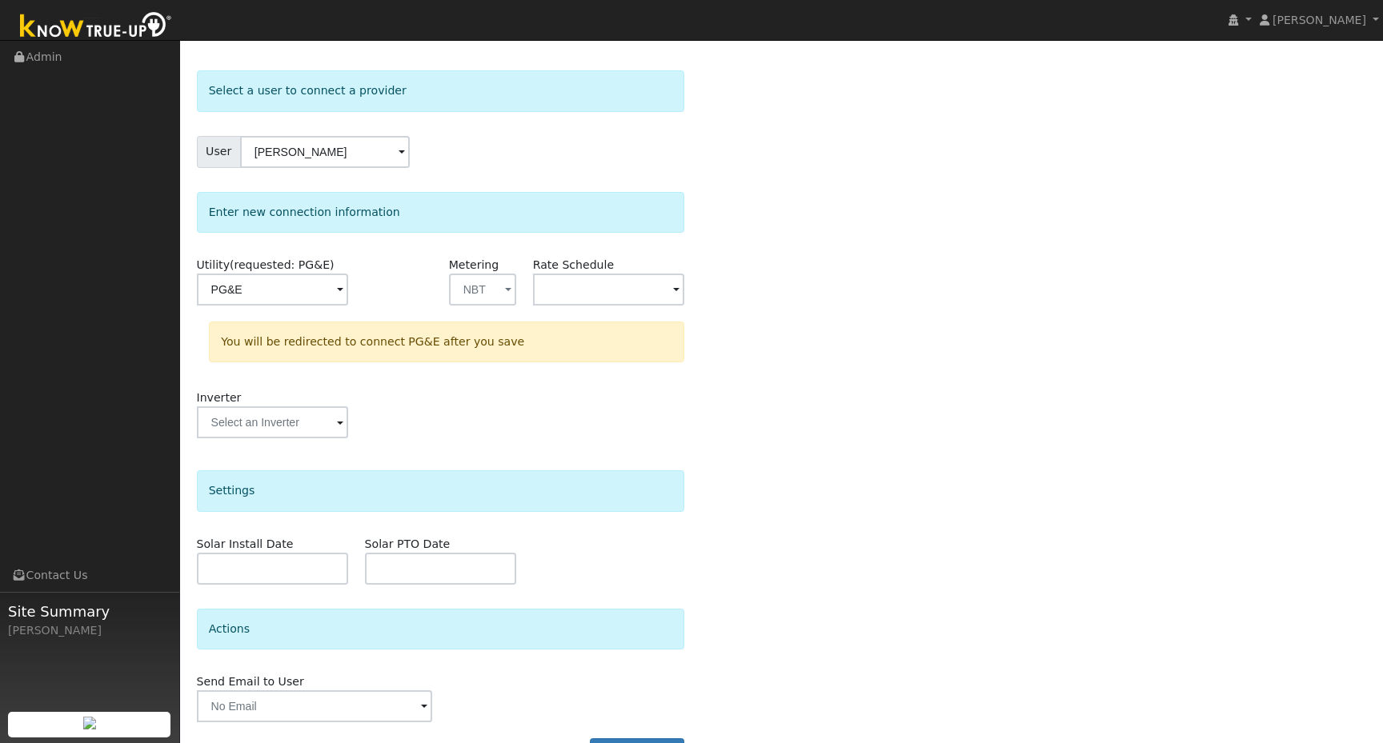
scroll to position [101, 0]
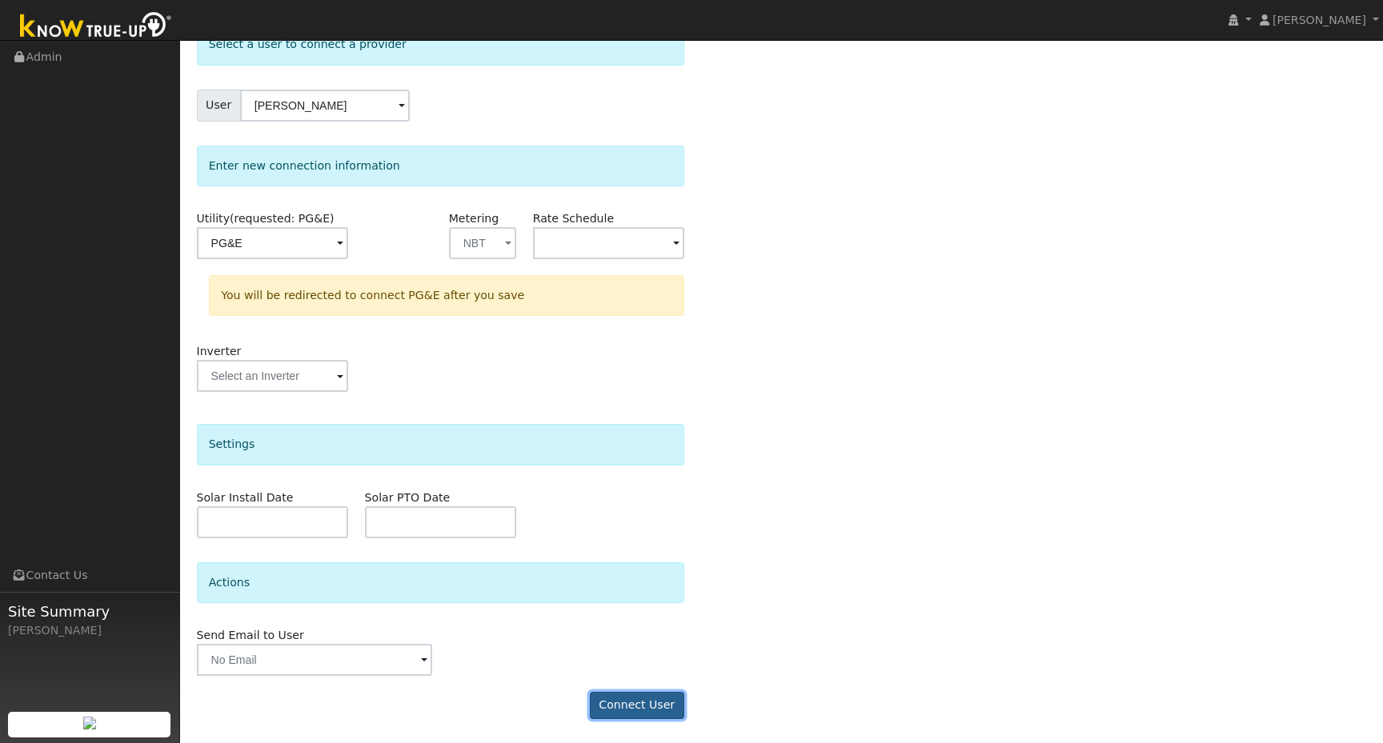
click at [646, 706] on button "Connect User" at bounding box center [637, 705] width 94 height 27
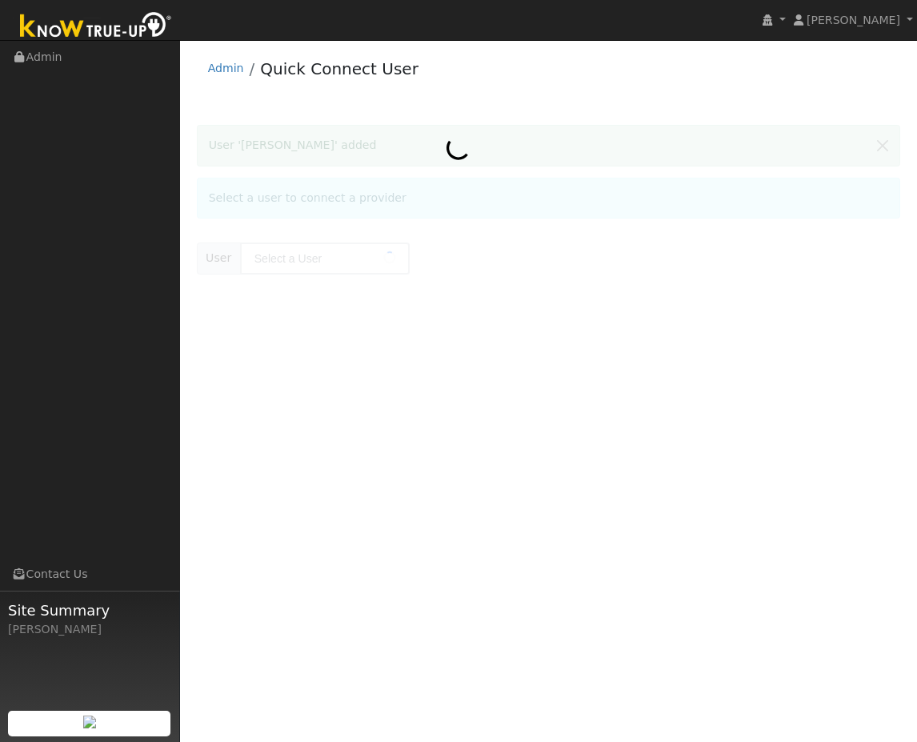
type input "[PERSON_NAME]"
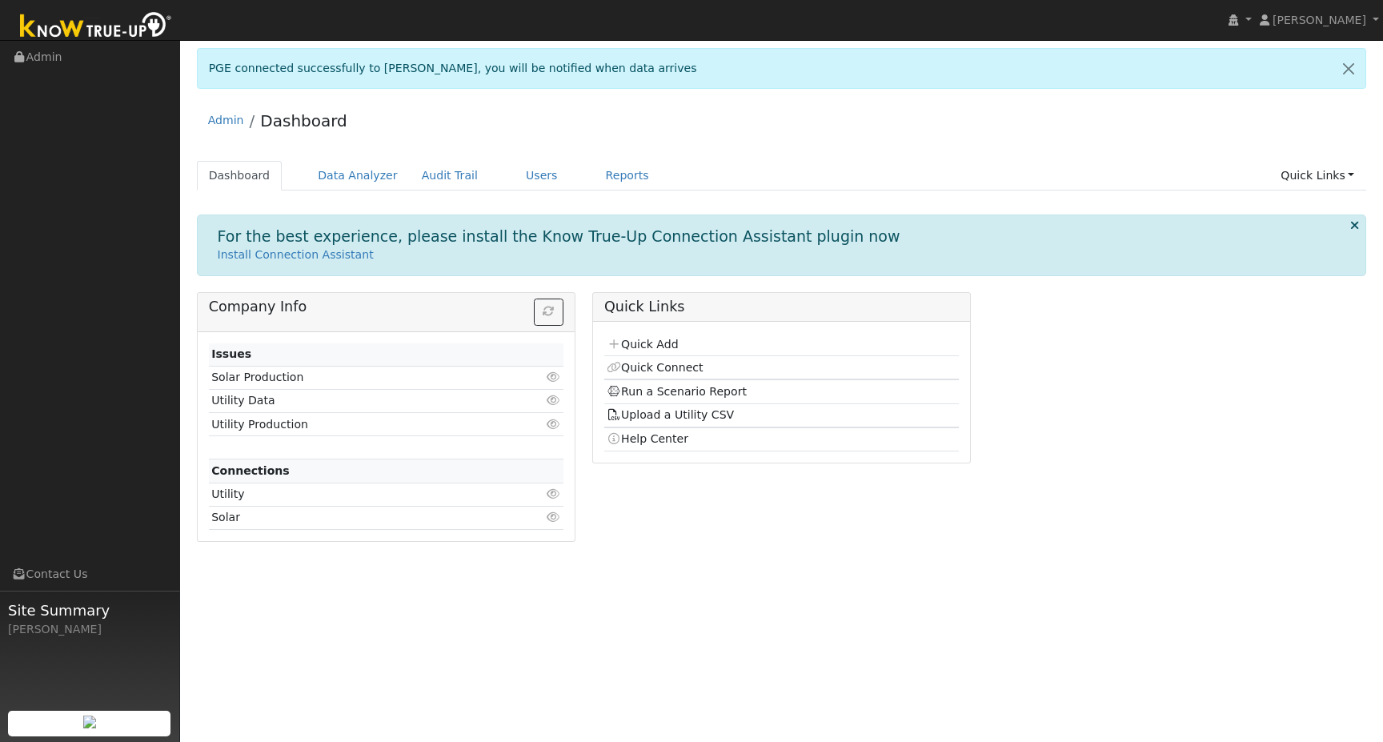
click at [554, 403] on icon at bounding box center [553, 399] width 14 height 11
click at [558, 396] on link "1" at bounding box center [556, 400] width 7 height 13
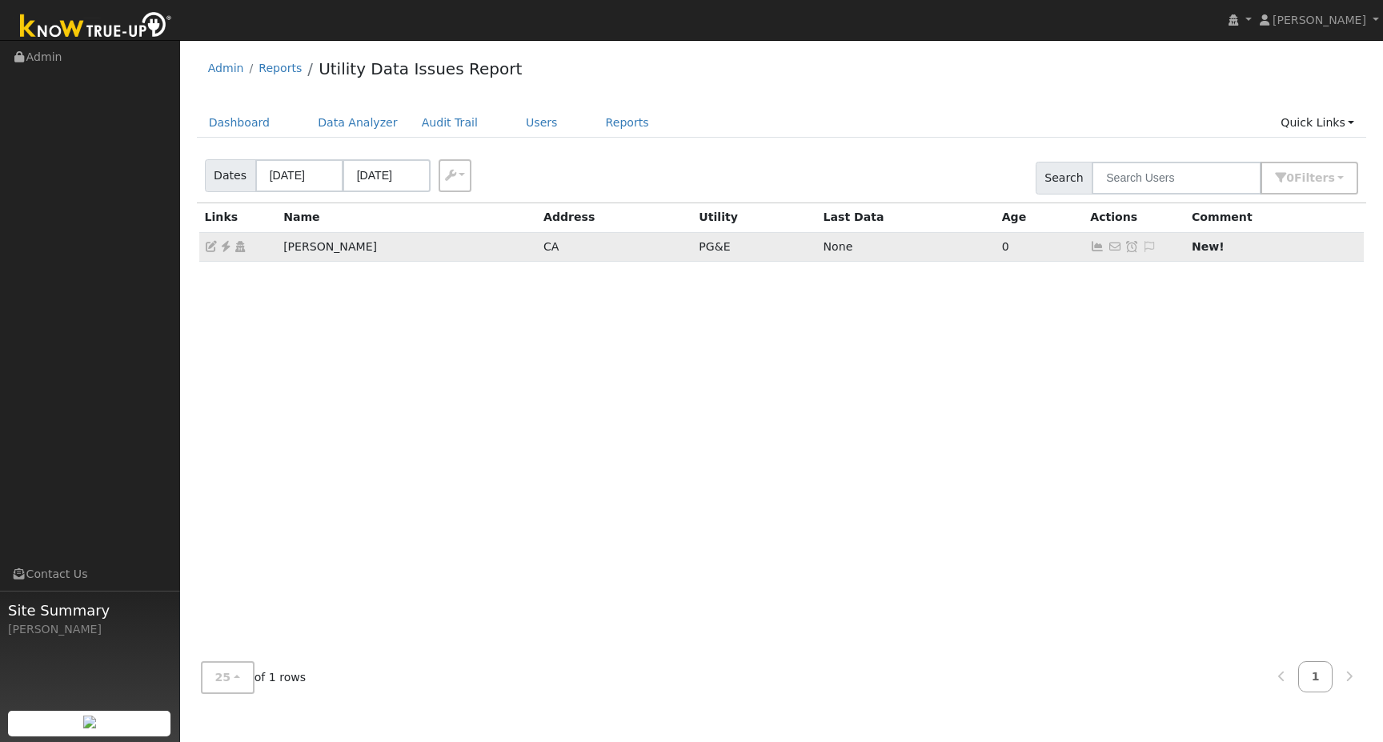
click at [417, 252] on td "chris adolf" at bounding box center [408, 246] width 260 height 29
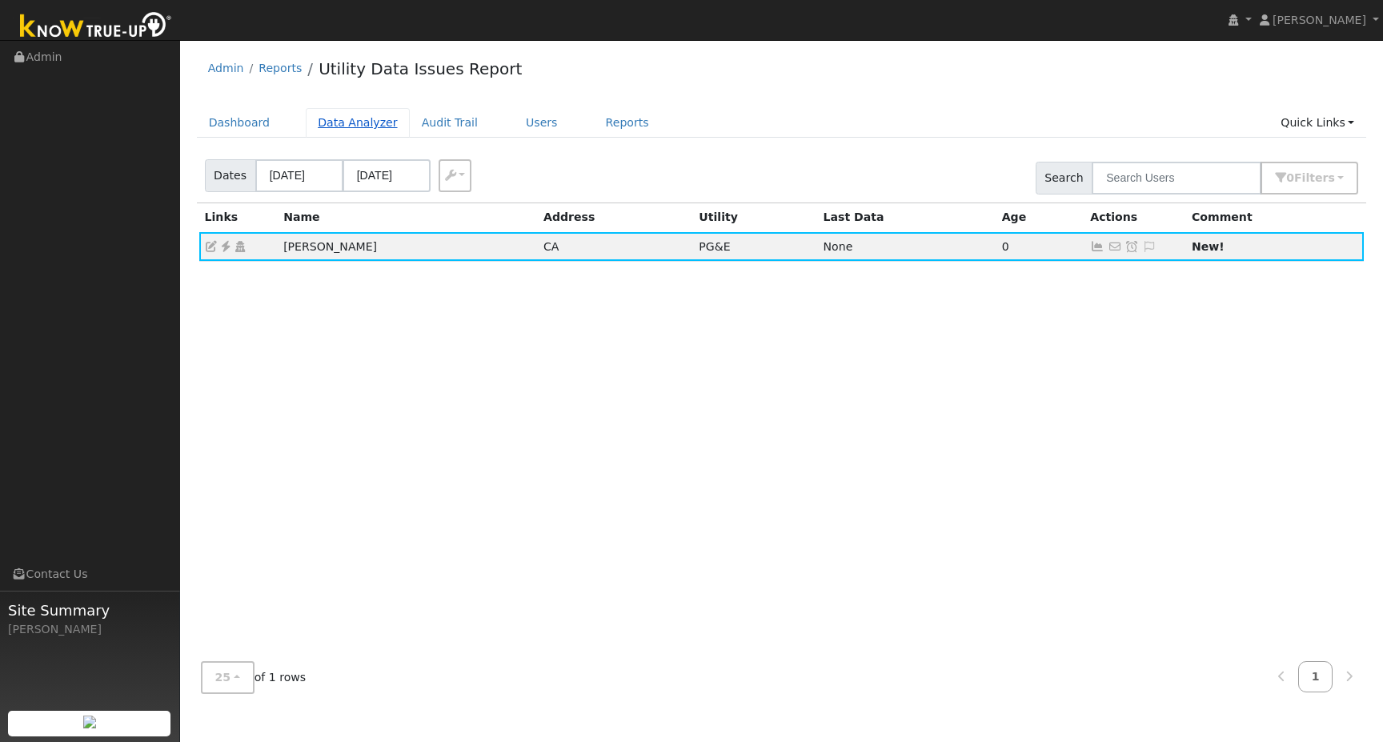
click at [364, 123] on link "Data Analyzer" at bounding box center [358, 123] width 104 height 30
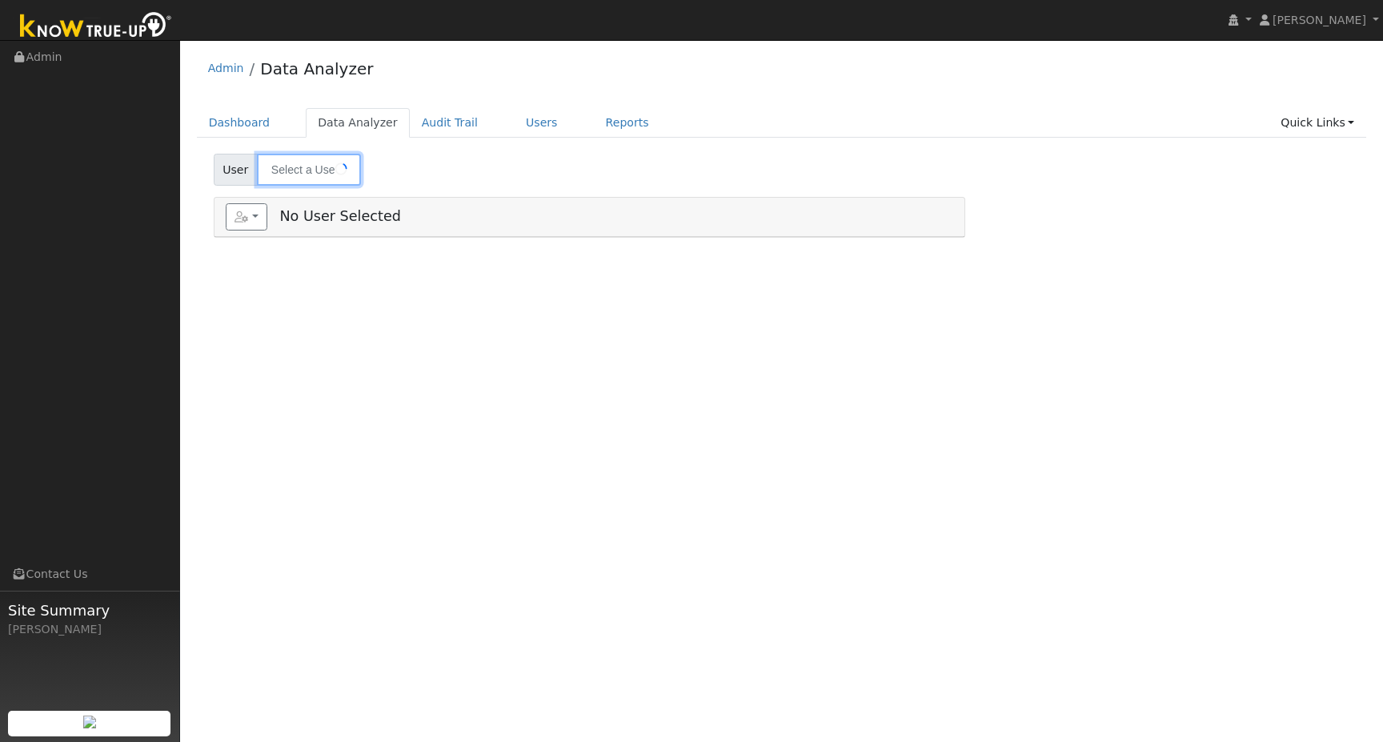
type input "[PERSON_NAME]"
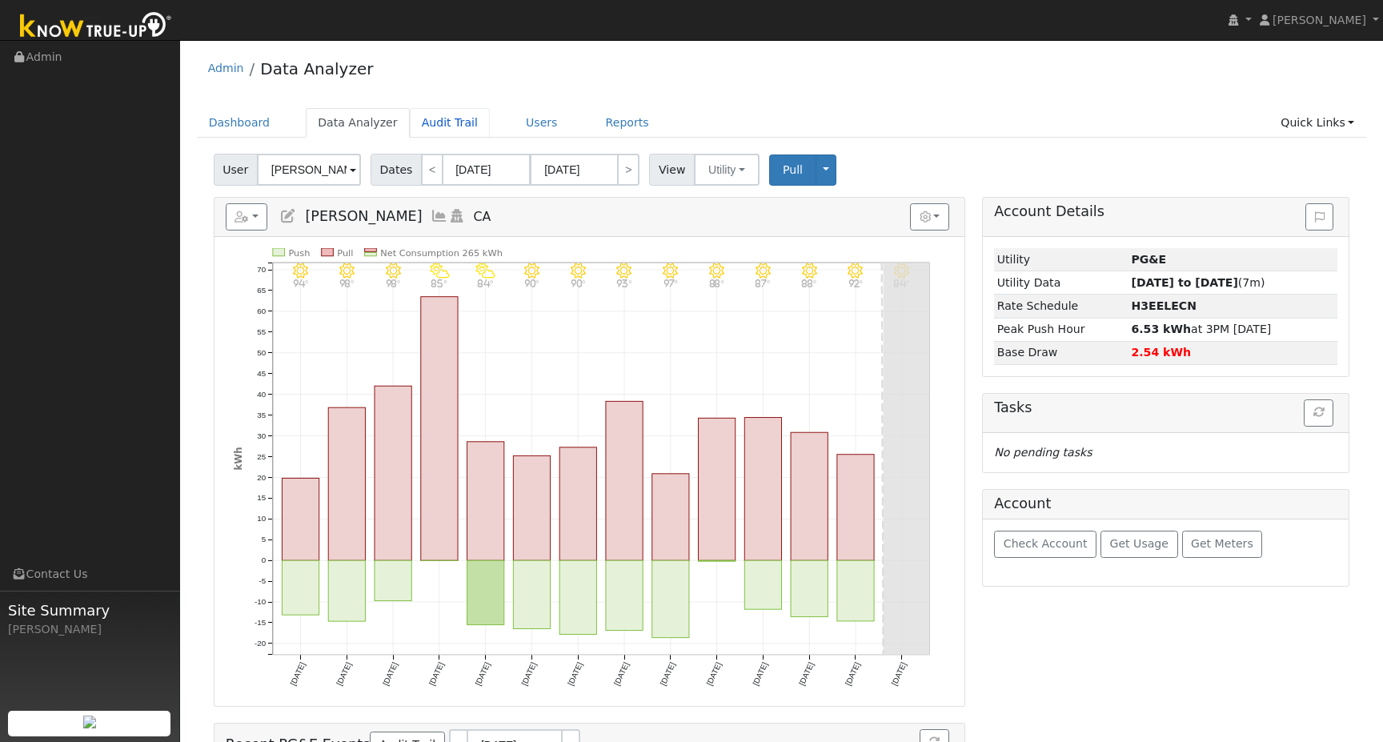
click at [437, 123] on link "Audit Trail" at bounding box center [450, 123] width 80 height 30
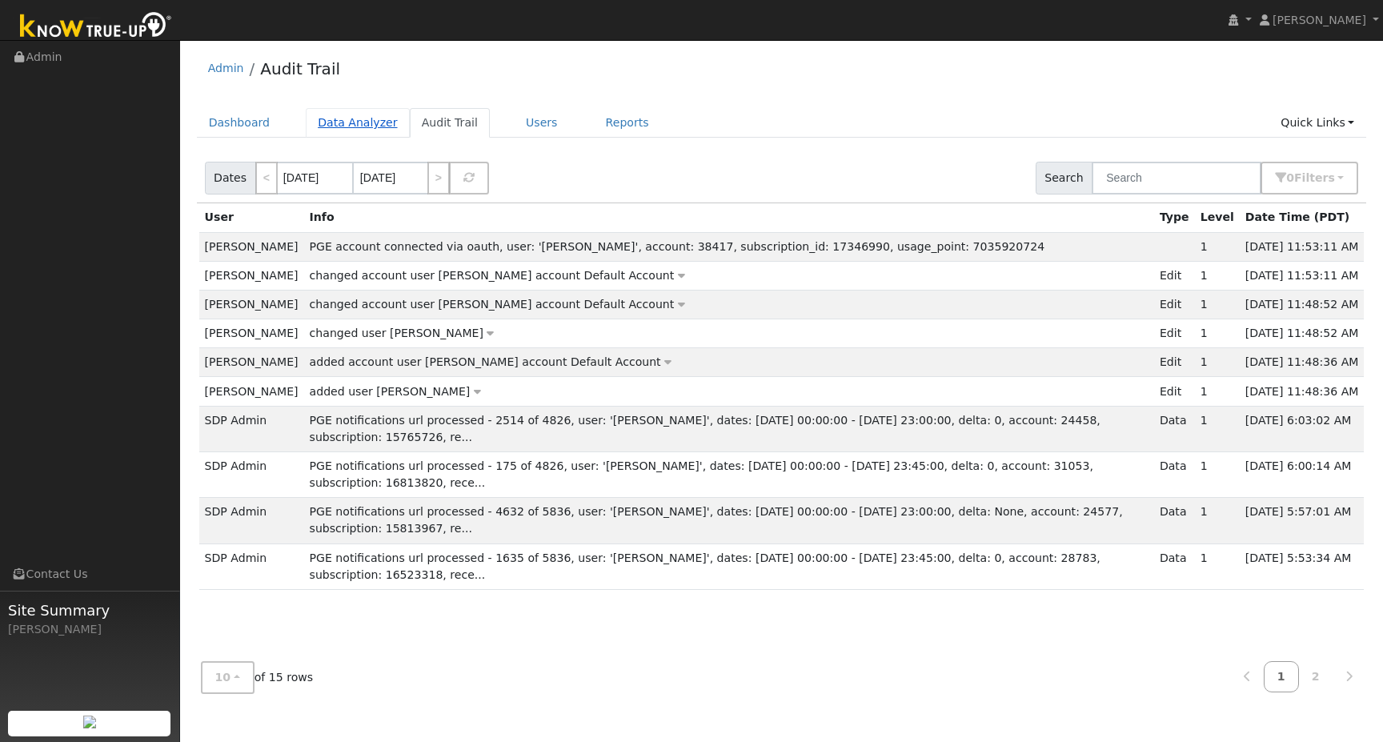
click at [341, 122] on link "Data Analyzer" at bounding box center [358, 123] width 104 height 30
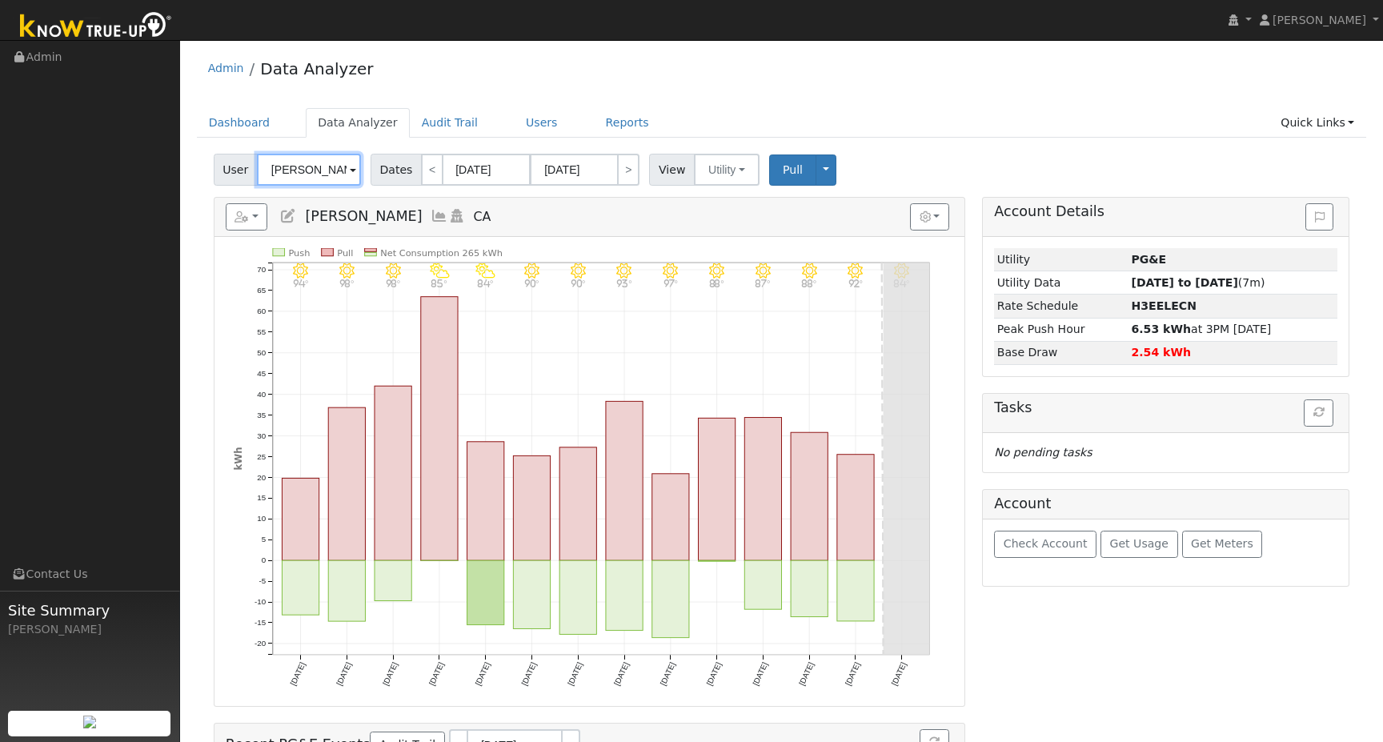
click at [312, 169] on input "Jagrup Bhandal" at bounding box center [309, 170] width 104 height 32
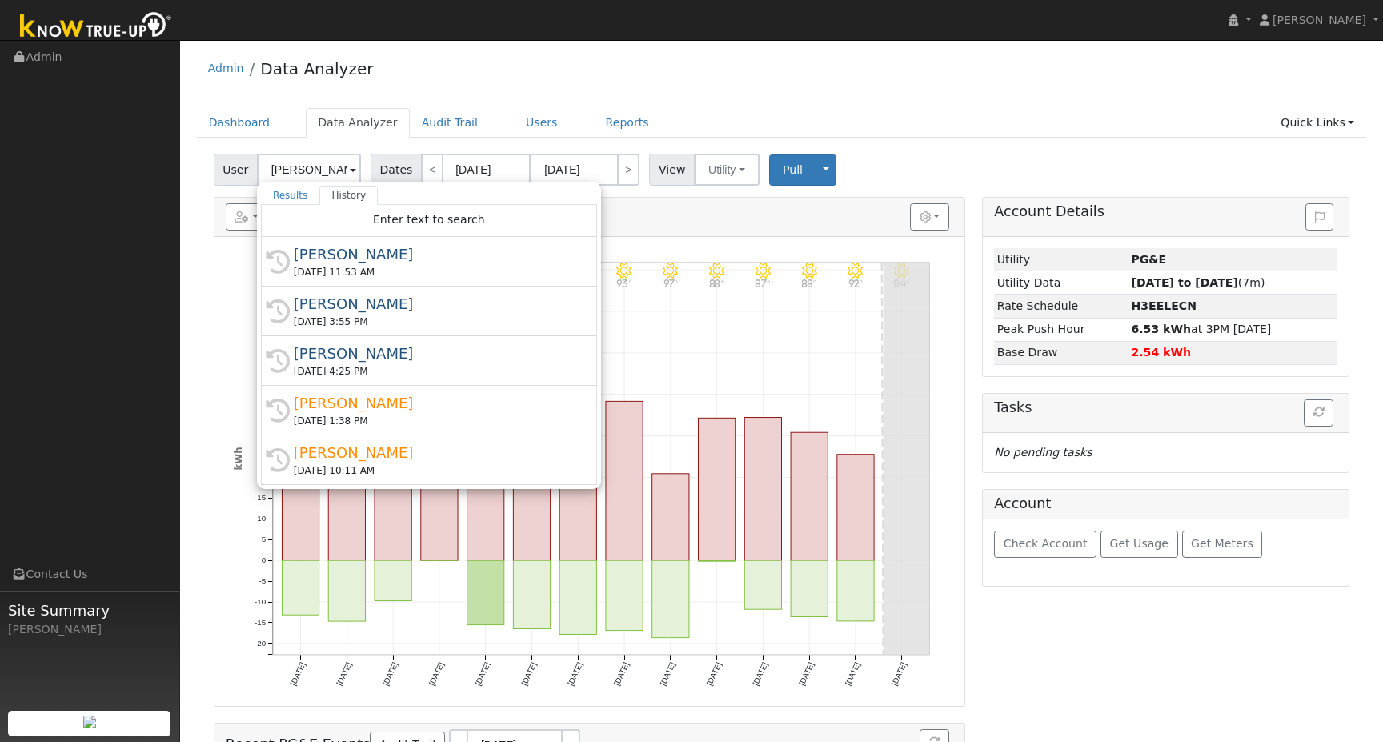
click at [353, 170] on span at bounding box center [353, 171] width 6 height 18
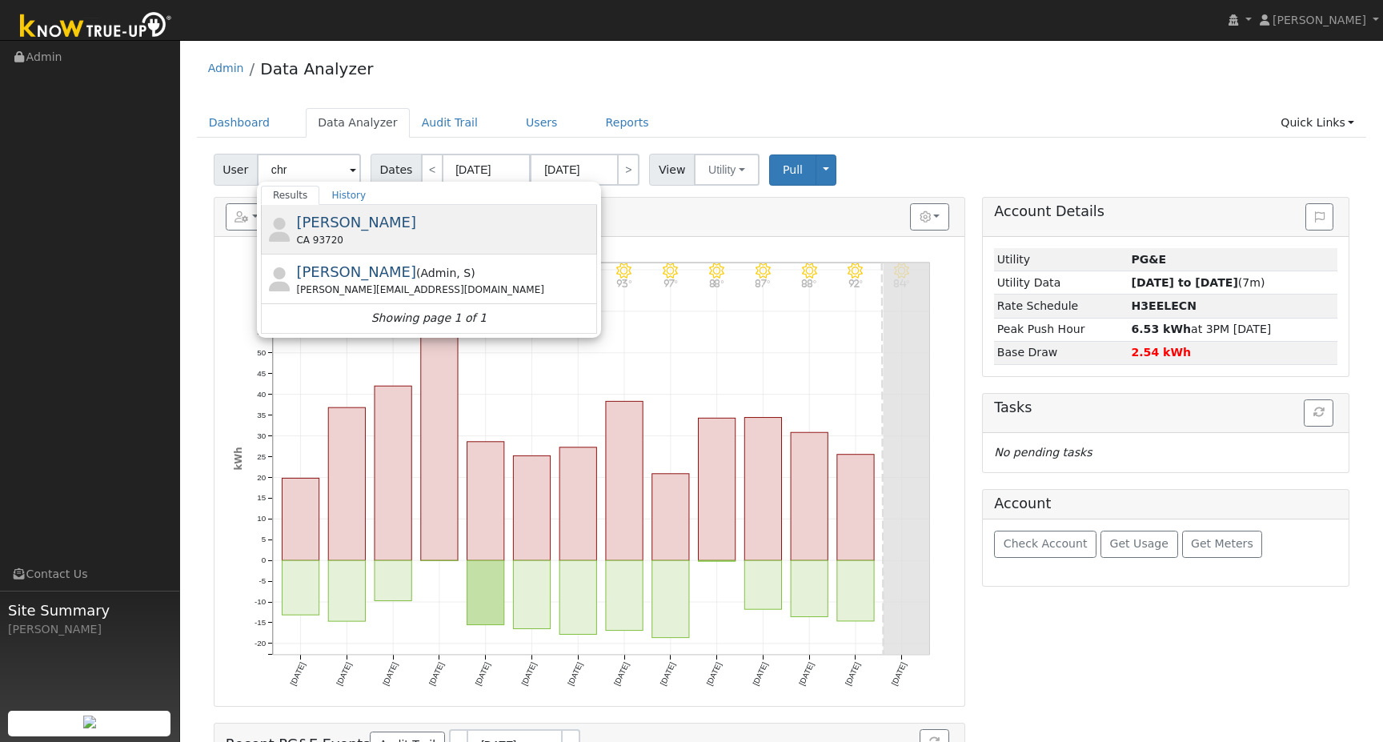
click at [322, 223] on span "chris adolf" at bounding box center [356, 222] width 120 height 17
type input "chris adolf"
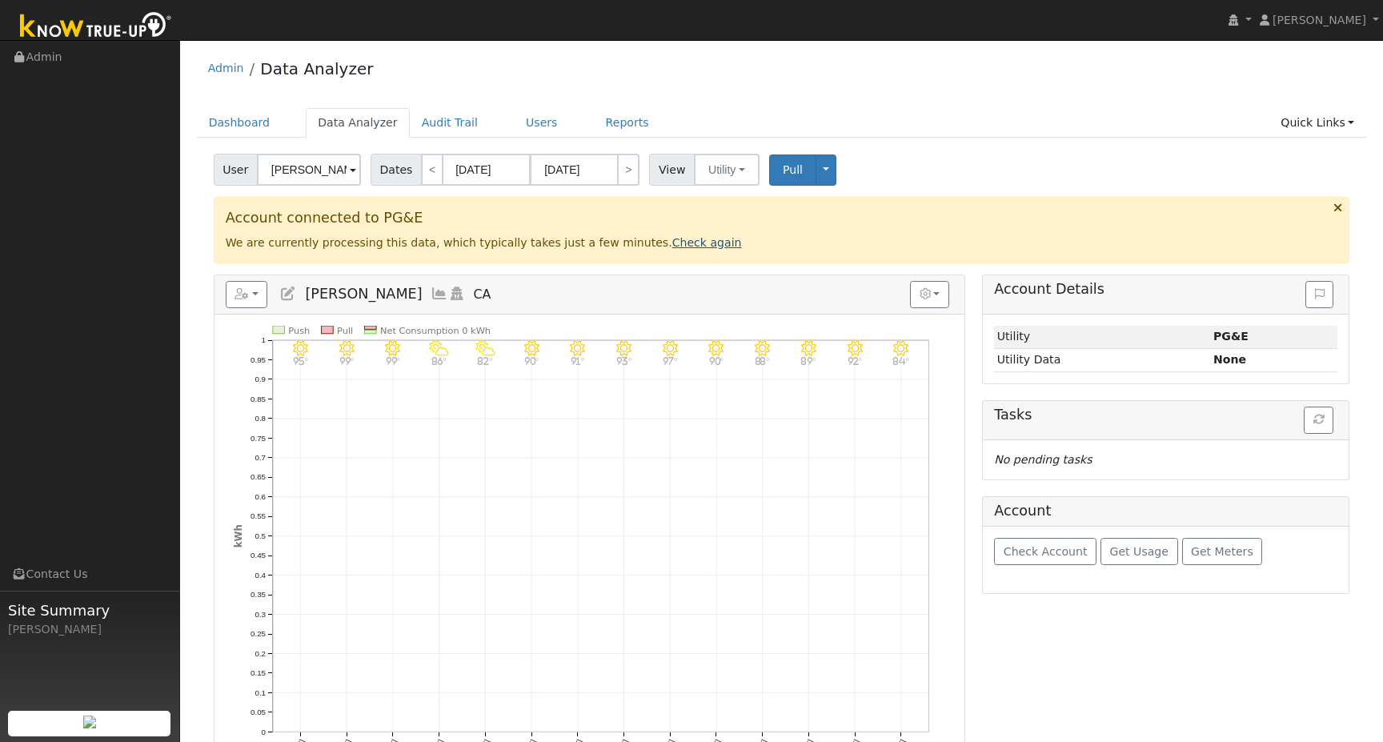
click at [672, 237] on link "Check again" at bounding box center [707, 242] width 70 height 13
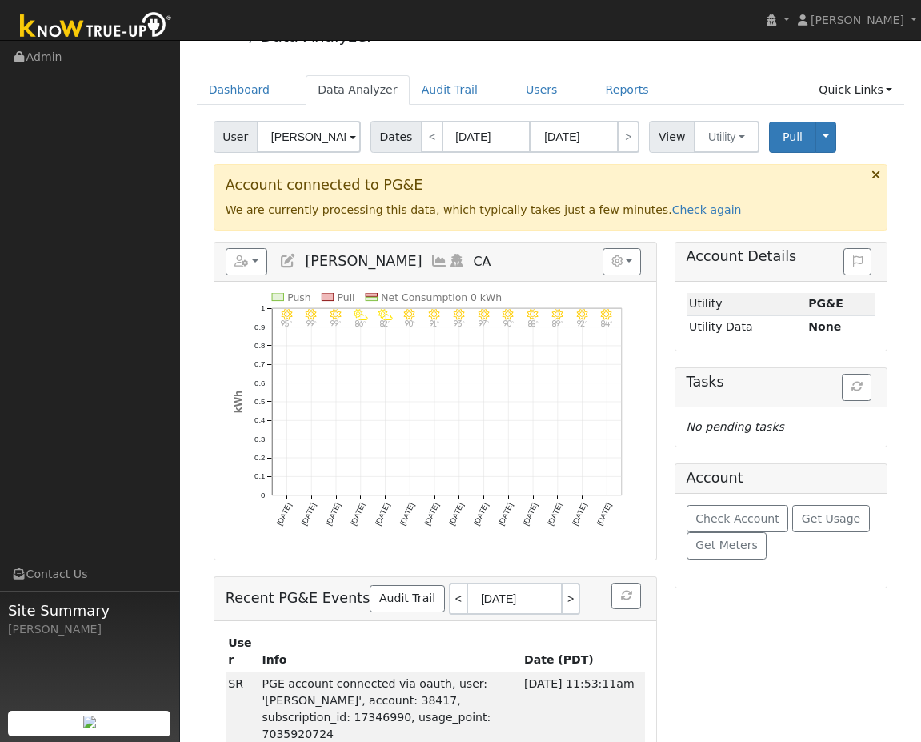
scroll to position [28, 0]
